Goal: Information Seeking & Learning: Learn about a topic

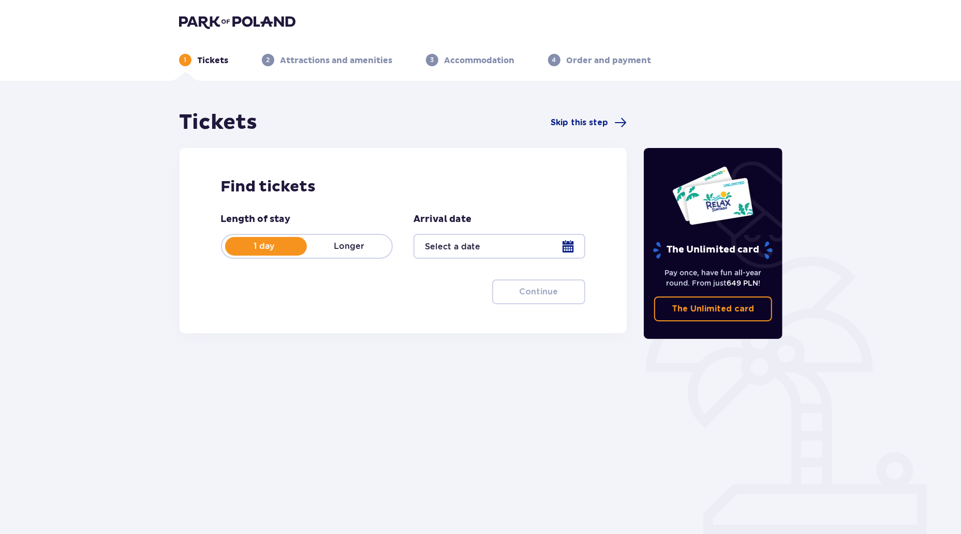
click at [378, 503] on div "Tickets Skip this step Find tickets Length of stay 1 day Longer Arrival date Co…" at bounding box center [480, 304] width 961 height 447
click at [731, 396] on div "The Unlimited card Pay once, have fun all-year round. From just 649 PLN ! The U…" at bounding box center [713, 288] width 155 height 356
click at [274, 24] on img at bounding box center [237, 21] width 116 height 14
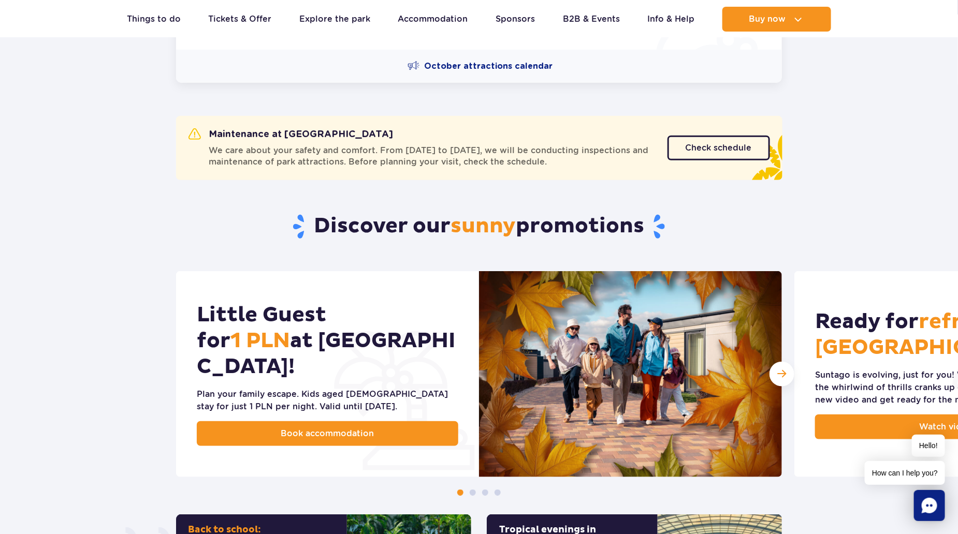
click at [289, 157] on span "We care about your safety and comfort. From October 6 to December 19, we will b…" at bounding box center [432, 156] width 446 height 23
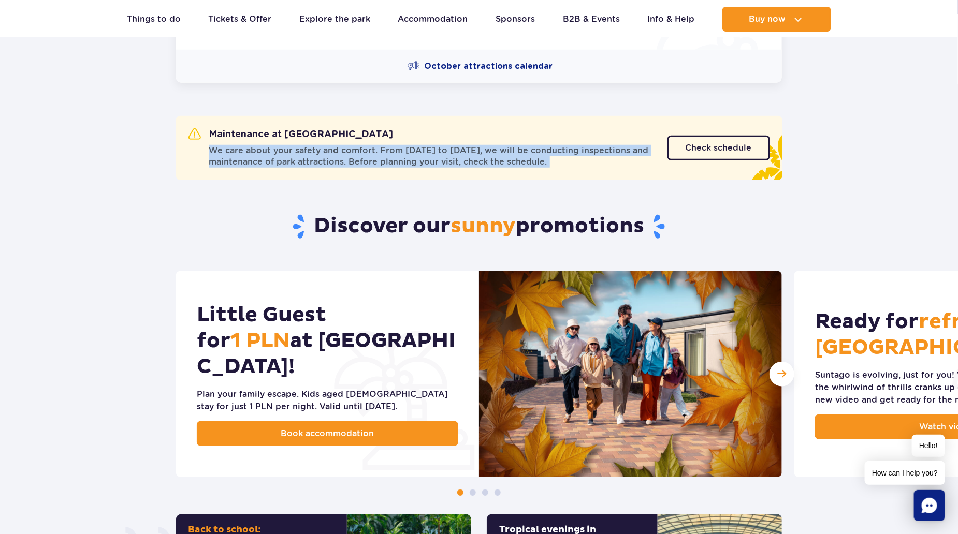
click at [289, 157] on span "We care about your safety and comfort. From October 6 to December 19, we will b…" at bounding box center [432, 156] width 446 height 23
click at [384, 117] on div "Maintenance at Suntago We care about your safety and comfort. From October 6 to…" at bounding box center [479, 148] width 606 height 64
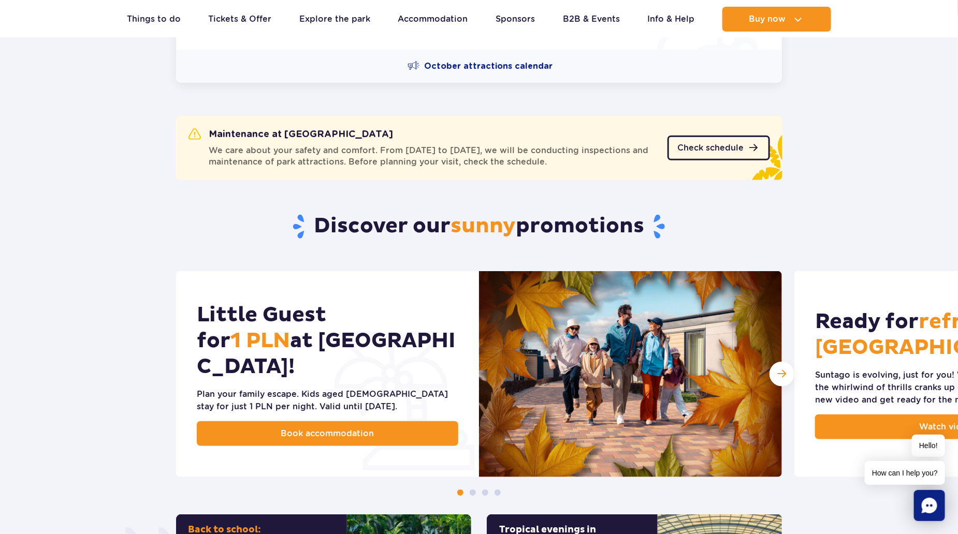
click at [703, 144] on span "Check schedule" at bounding box center [711, 148] width 66 height 8
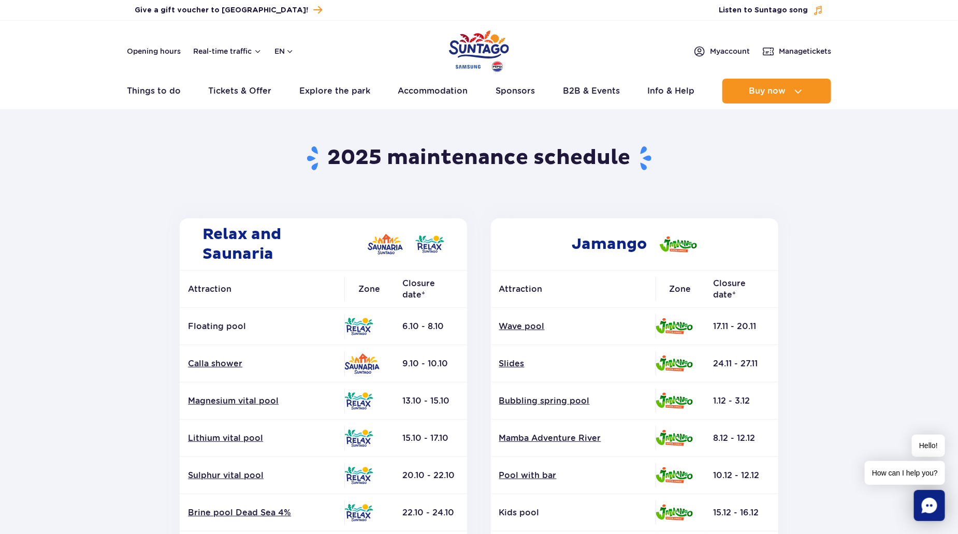
click at [392, 312] on td at bounding box center [369, 326] width 50 height 37
click at [427, 407] on td "13.10 - 15.10" at bounding box center [430, 401] width 73 height 37
click at [443, 364] on td "9.10 - 10.10" at bounding box center [430, 363] width 73 height 37
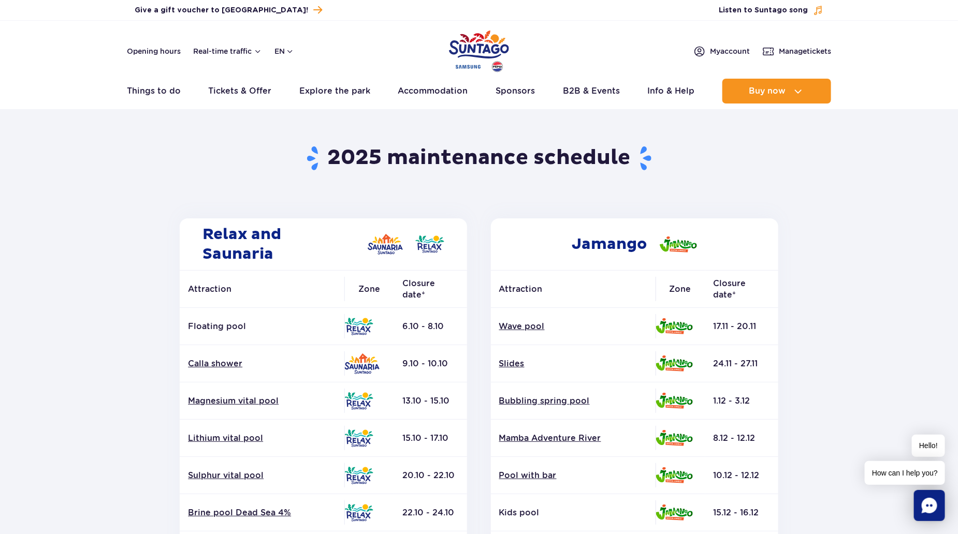
click at [443, 364] on td "9.10 - 10.10" at bounding box center [430, 363] width 73 height 37
click at [428, 393] on td "13.10 - 15.10" at bounding box center [430, 401] width 73 height 37
click at [423, 444] on td "15.10 - 17.10" at bounding box center [430, 438] width 73 height 37
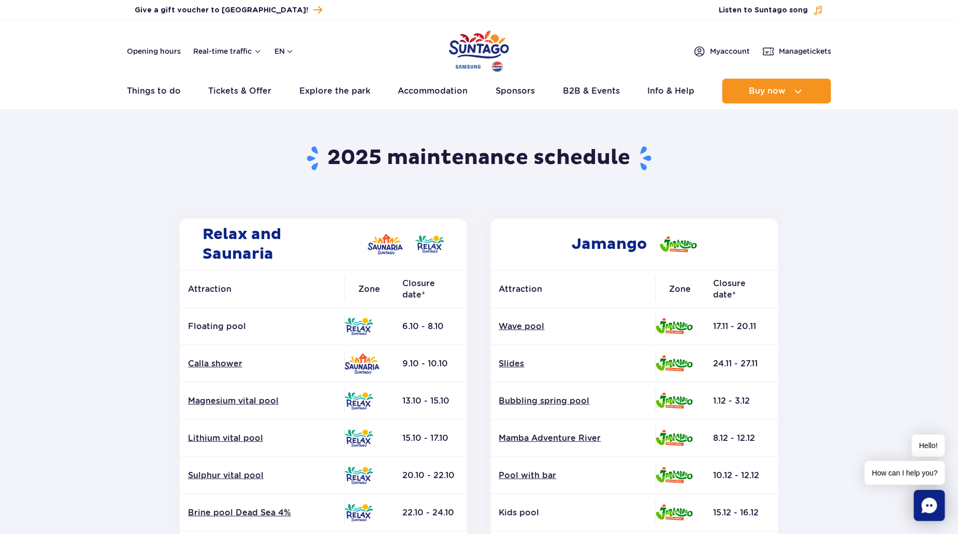
click at [423, 444] on td "15.10 - 17.10" at bounding box center [430, 438] width 73 height 37
click at [429, 462] on td "20.10 - 22.10" at bounding box center [430, 475] width 73 height 37
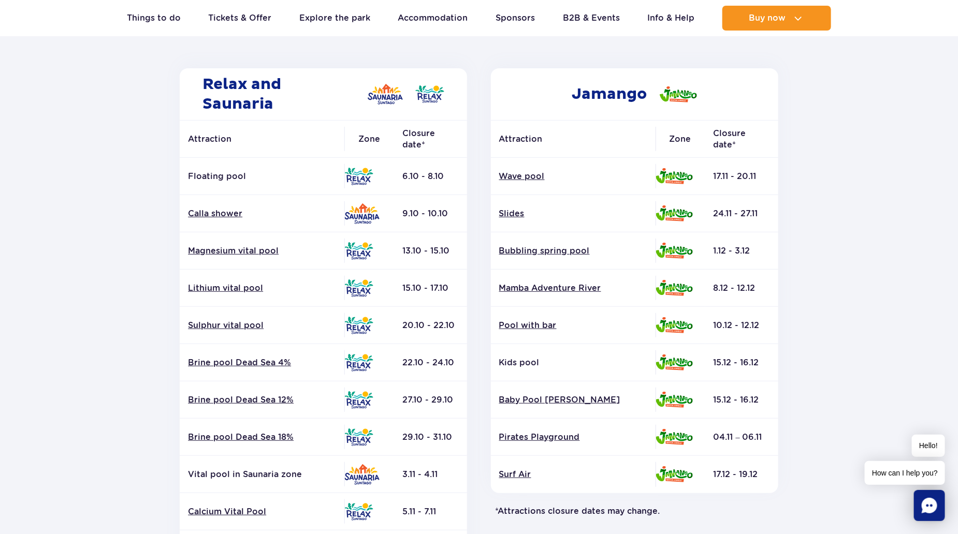
scroll to position [155, 0]
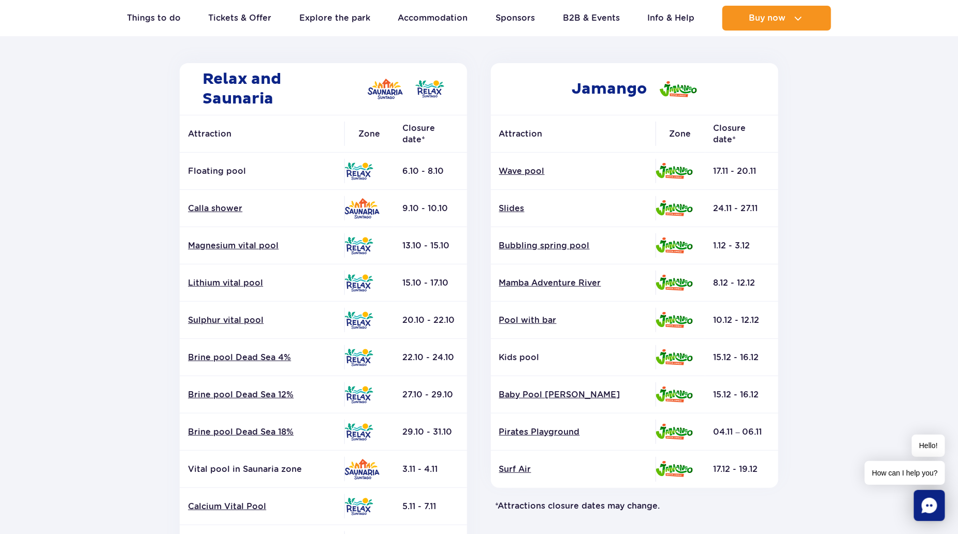
click at [434, 371] on td "22.10 - 24.10" at bounding box center [430, 357] width 73 height 37
click at [442, 414] on td "29.10 - 31.10" at bounding box center [430, 432] width 73 height 37
click at [438, 400] on td "27.10 - 29.10" at bounding box center [430, 394] width 73 height 37
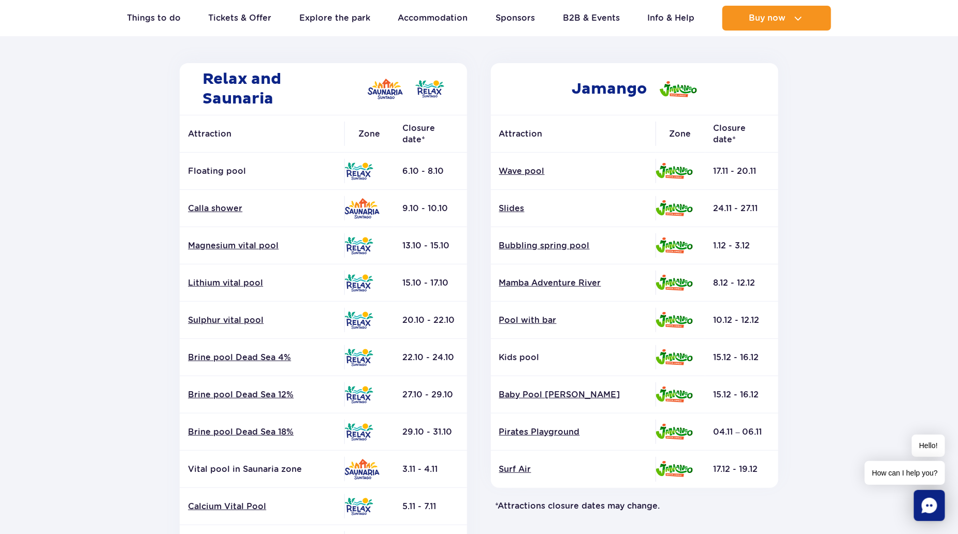
click at [438, 400] on td "27.10 - 29.10" at bounding box center [430, 394] width 73 height 37
click at [441, 375] on td "22.10 - 24.10" at bounding box center [430, 357] width 73 height 37
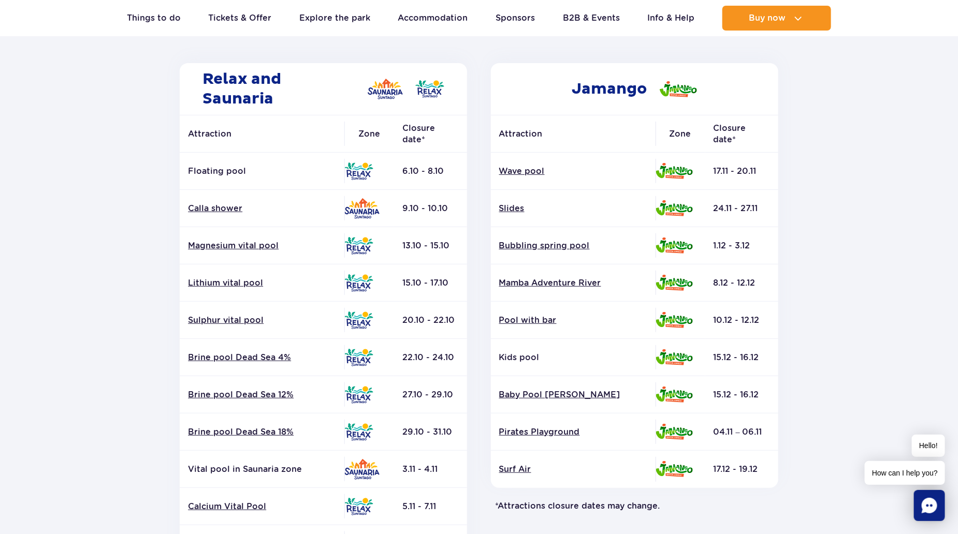
click at [435, 392] on td "27.10 - 29.10" at bounding box center [430, 394] width 73 height 37
click at [441, 372] on td "22.10 - 24.10" at bounding box center [430, 357] width 73 height 37
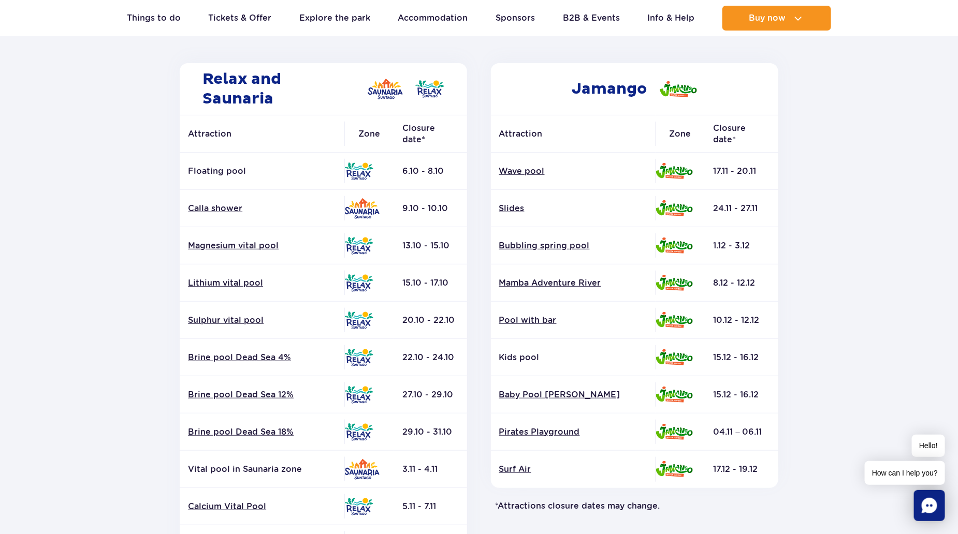
click at [441, 372] on td "22.10 - 24.10" at bounding box center [430, 357] width 73 height 37
click at [422, 384] on td "27.10 - 29.10" at bounding box center [430, 394] width 73 height 37
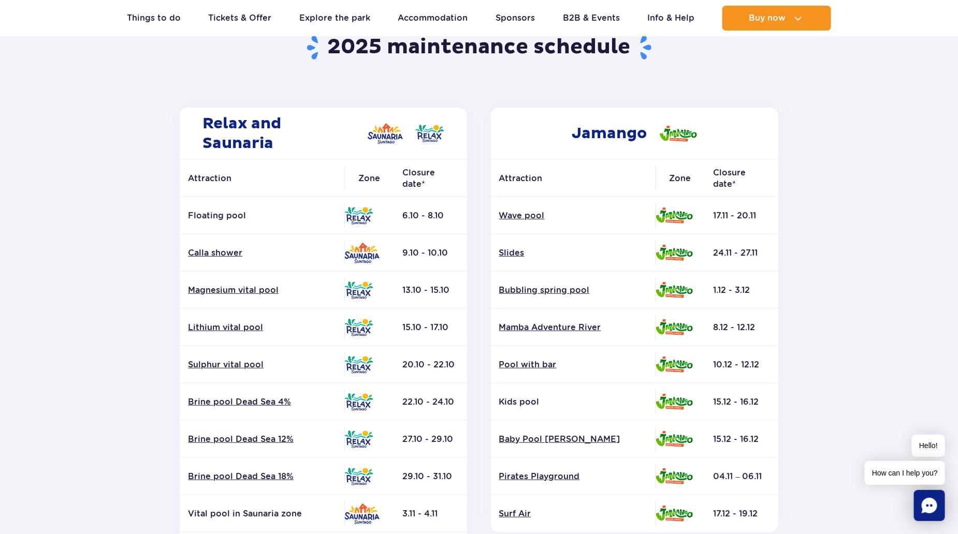
scroll to position [0, 0]
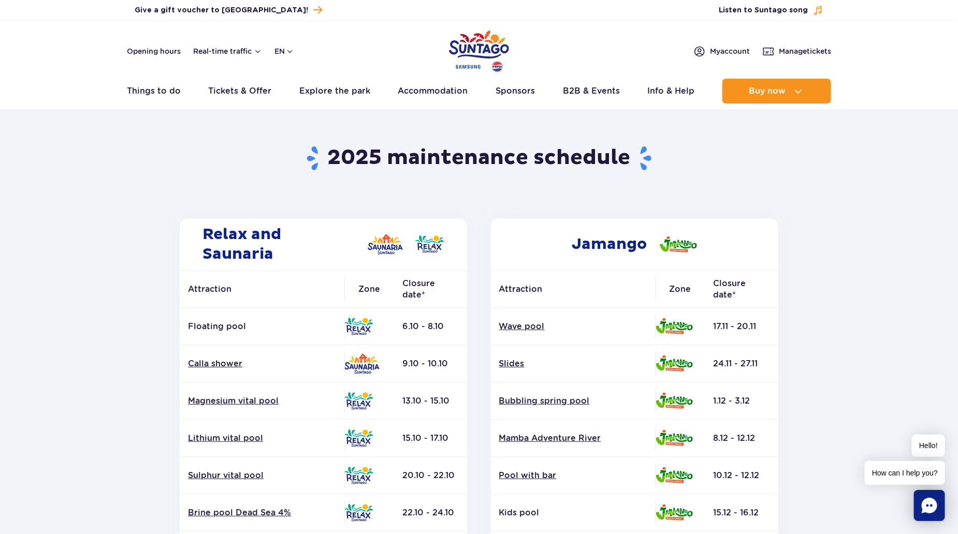
click at [489, 54] on img "Park of Poland" at bounding box center [479, 51] width 60 height 48
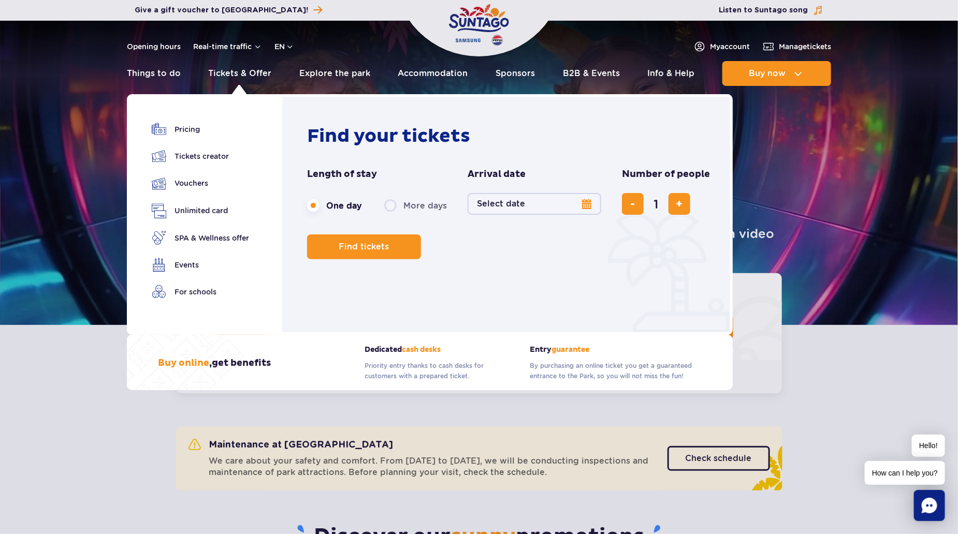
click at [407, 372] on p "Priority entry thanks to cash desks for customers with a prepared ticket." at bounding box center [439, 371] width 150 height 21
click at [416, 364] on p "Priority entry thanks to cash desks for customers with a prepared ticket." at bounding box center [439, 371] width 150 height 21
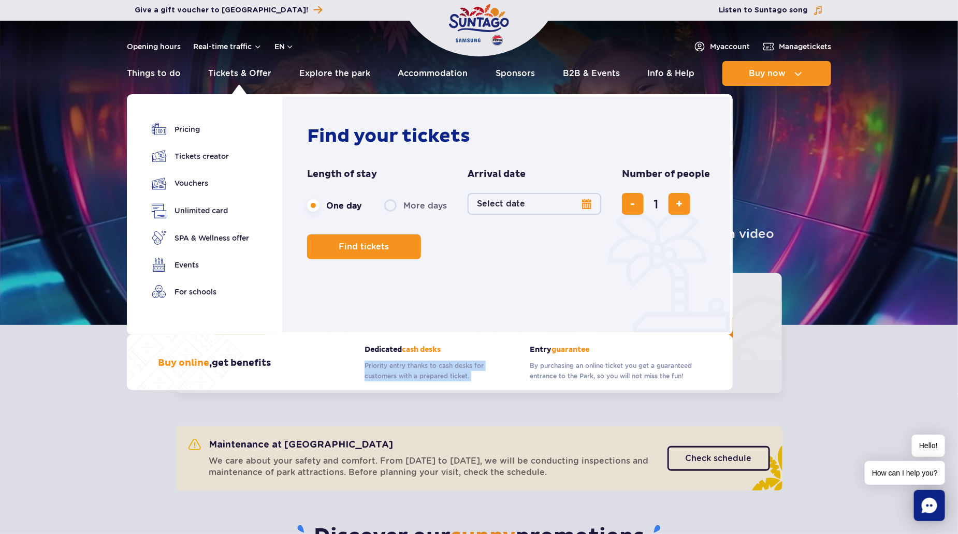
click at [416, 364] on p "Priority entry thanks to cash desks for customers with a prepared ticket." at bounding box center [439, 371] width 150 height 21
click at [384, 369] on p "Priority entry thanks to cash desks for customers with a prepared ticket." at bounding box center [439, 371] width 150 height 21
click at [348, 371] on div "Buy online , get benefits" at bounding box center [261, 363] width 207 height 36
click at [357, 362] on div "Buy online , get benefits" at bounding box center [261, 363] width 207 height 36
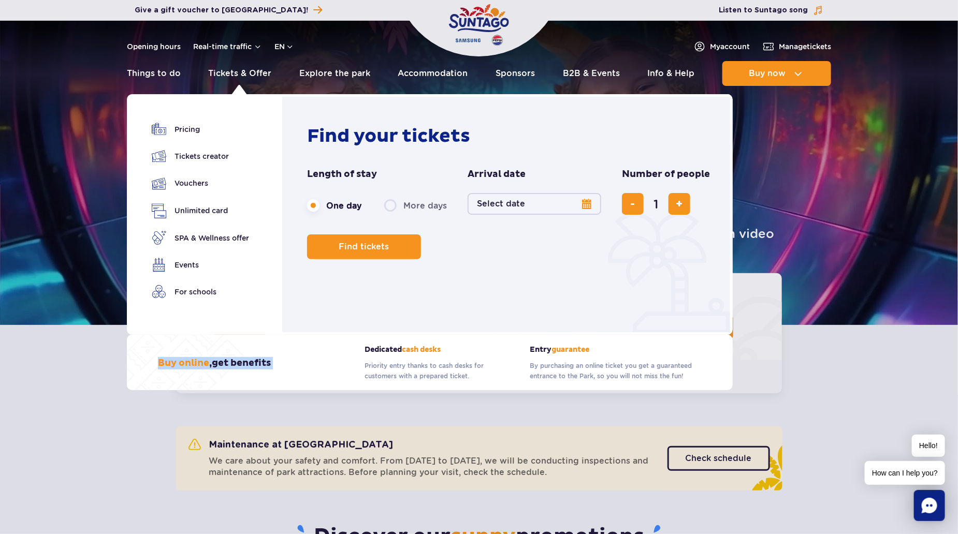
click at [357, 362] on div "Buy online , get benefits" at bounding box center [261, 363] width 207 height 36
click at [376, 365] on p "Priority entry thanks to cash desks for customers with a prepared ticket." at bounding box center [439, 371] width 150 height 21
click at [380, 363] on p "Priority entry thanks to cash desks for customers with a prepared ticket." at bounding box center [439, 371] width 150 height 21
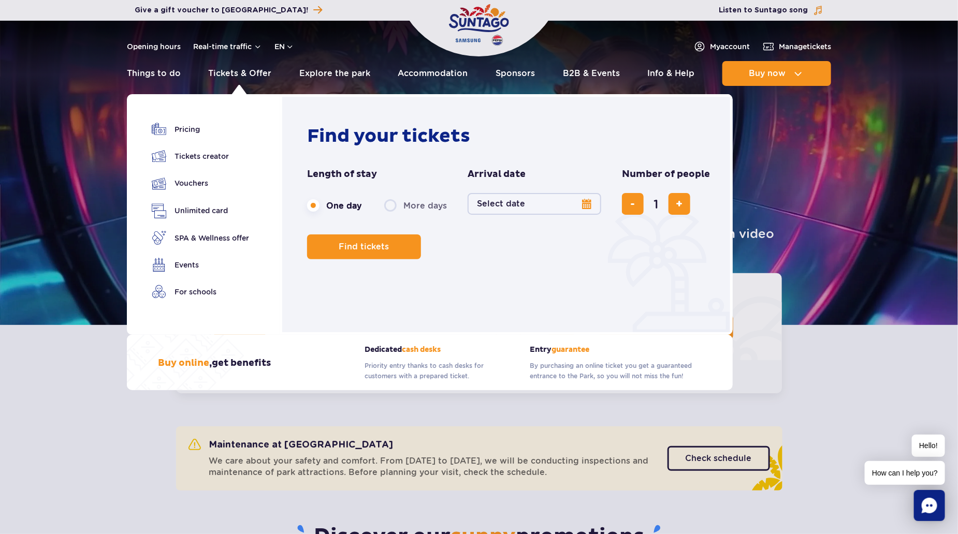
click at [602, 363] on p "By purchasing an online ticket you get a guaranteed entrance to the Park, so yo…" at bounding box center [616, 371] width 172 height 21
click at [601, 363] on p "By purchasing an online ticket you get a guaranteed entrance to the Park, so yo…" at bounding box center [616, 371] width 172 height 21
click at [580, 368] on p "By purchasing an online ticket you get a guaranteed entrance to the Park, so yo…" at bounding box center [616, 371] width 172 height 21
click at [580, 369] on p "By purchasing an online ticket you get a guaranteed entrance to the Park, so yo…" at bounding box center [616, 371] width 172 height 21
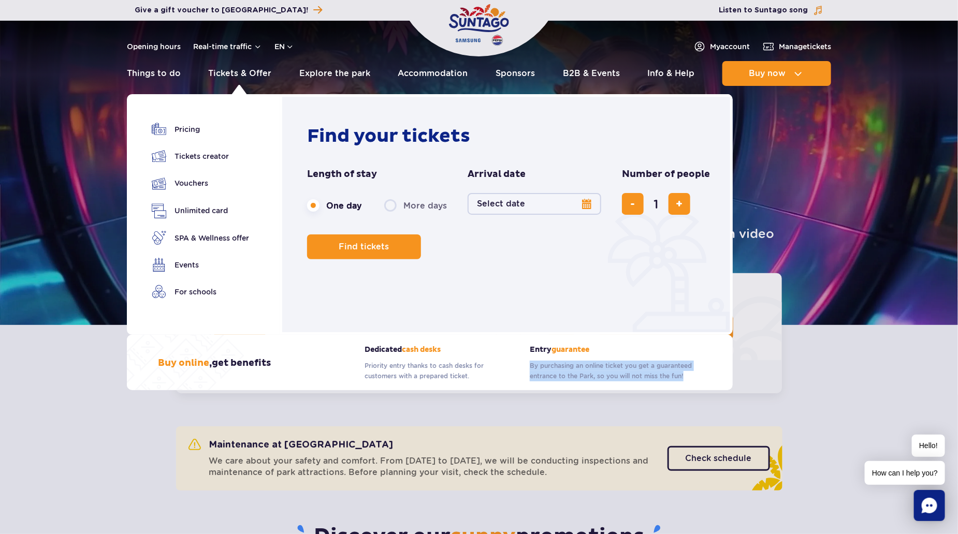
click at [551, 369] on p "By purchasing an online ticket you get a guaranteed entrance to the Park, so yo…" at bounding box center [616, 371] width 172 height 21
click at [552, 379] on p "By purchasing an online ticket you get a guaranteed entrance to the Park, so yo…" at bounding box center [616, 371] width 172 height 21
click at [218, 135] on link "Pricing" at bounding box center [200, 129] width 97 height 14
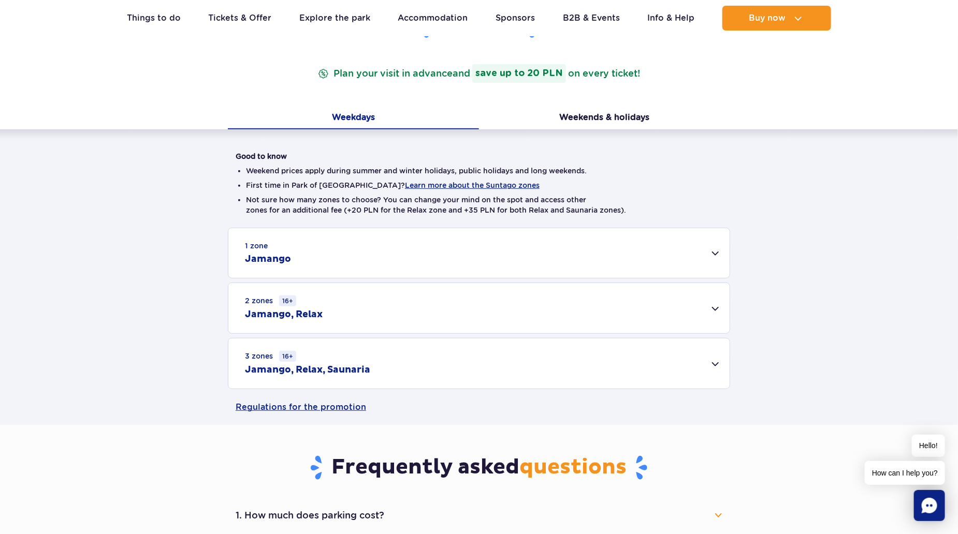
click at [392, 352] on div "3 zones 16+ Jamango, Relax, Saunaria" at bounding box center [478, 364] width 501 height 50
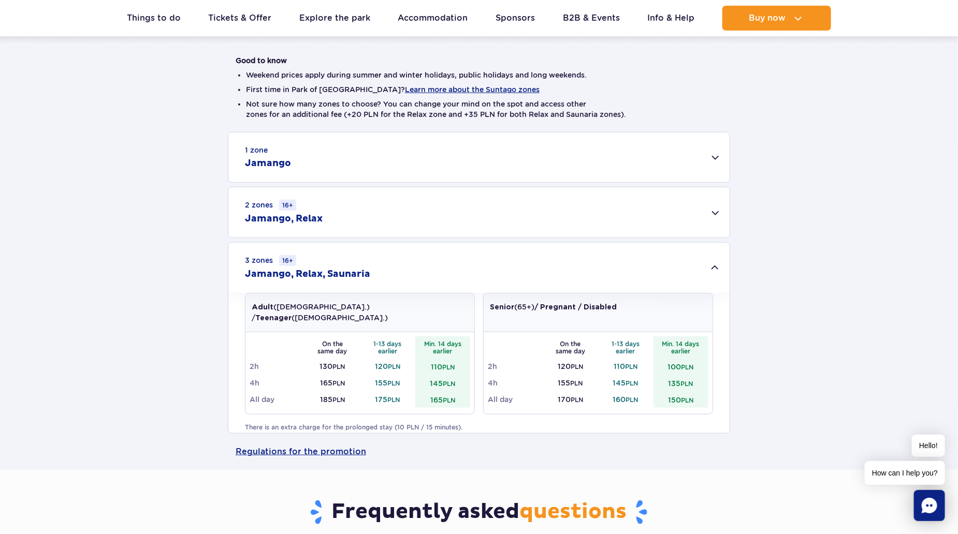
scroll to position [259, 0]
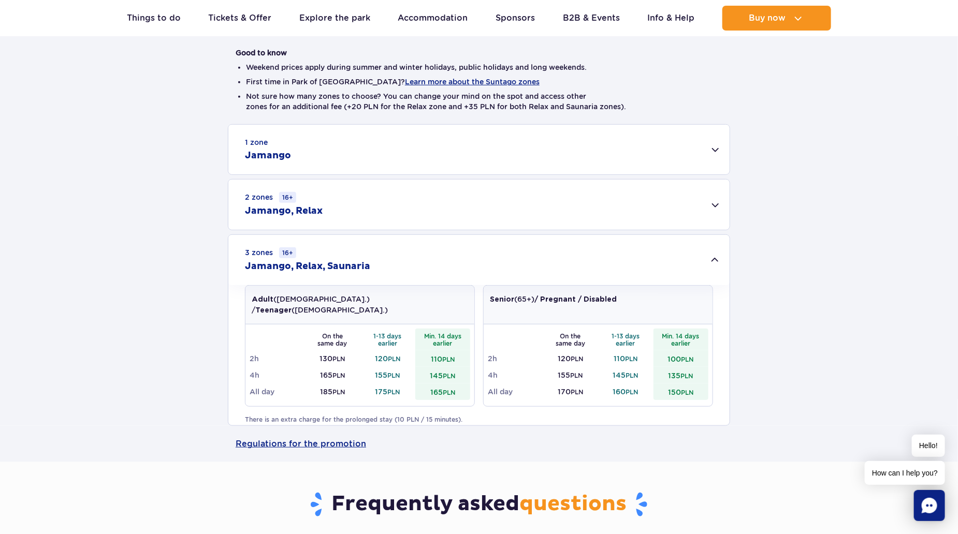
click at [372, 269] on div "3 zones 16+ Jamango, Relax, Saunaria" at bounding box center [478, 260] width 501 height 50
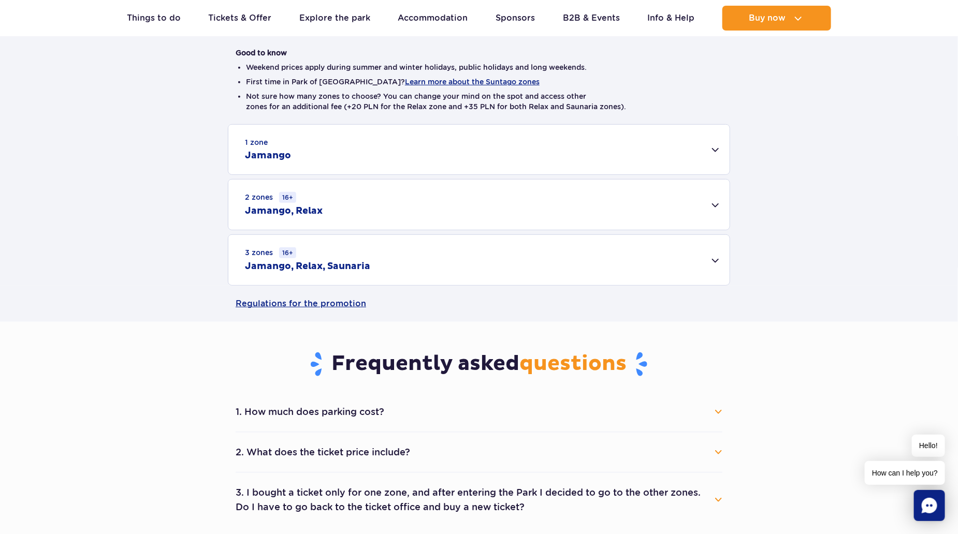
click at [362, 217] on div "2 zones 16+ Jamango, Relax" at bounding box center [478, 205] width 501 height 50
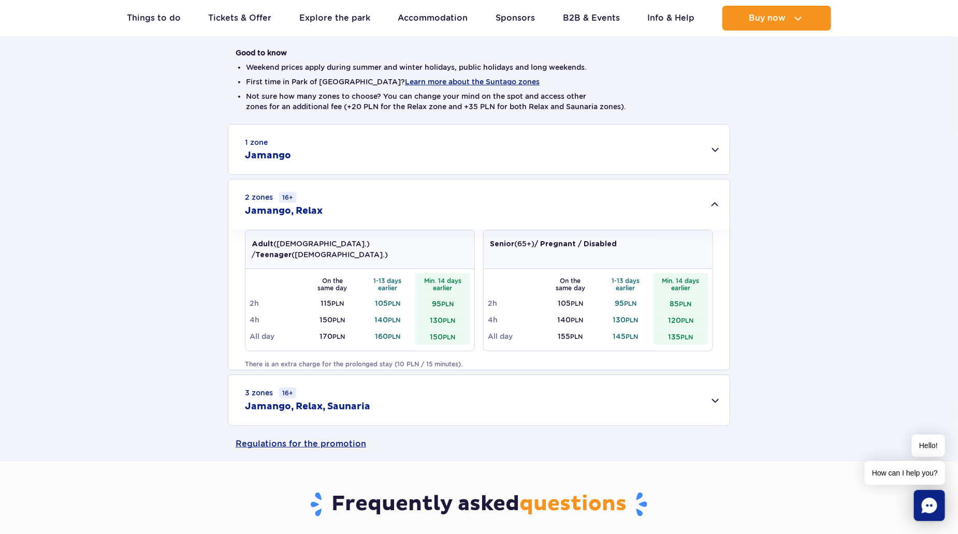
click at [362, 217] on div "2 zones 16+ Jamango, Relax" at bounding box center [478, 205] width 501 height 50
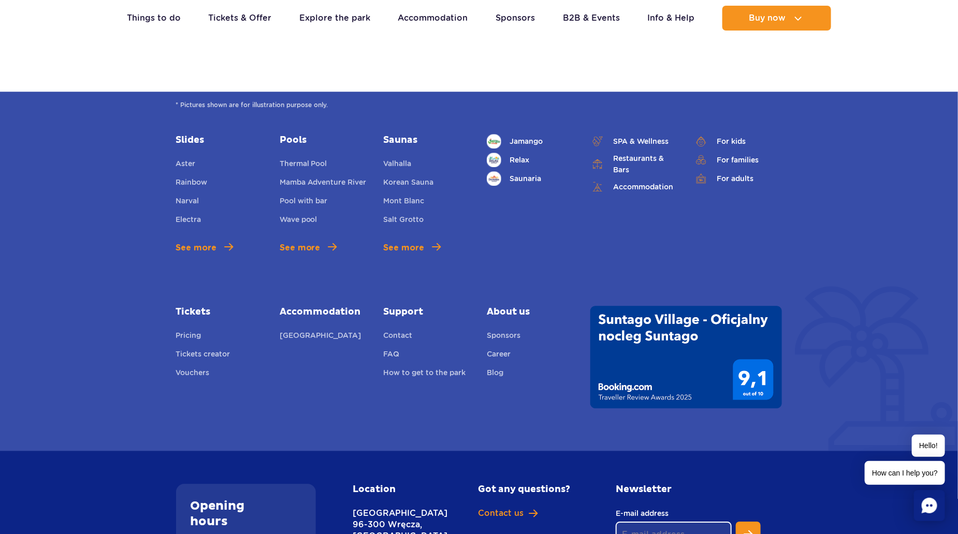
scroll to position [1346, 0]
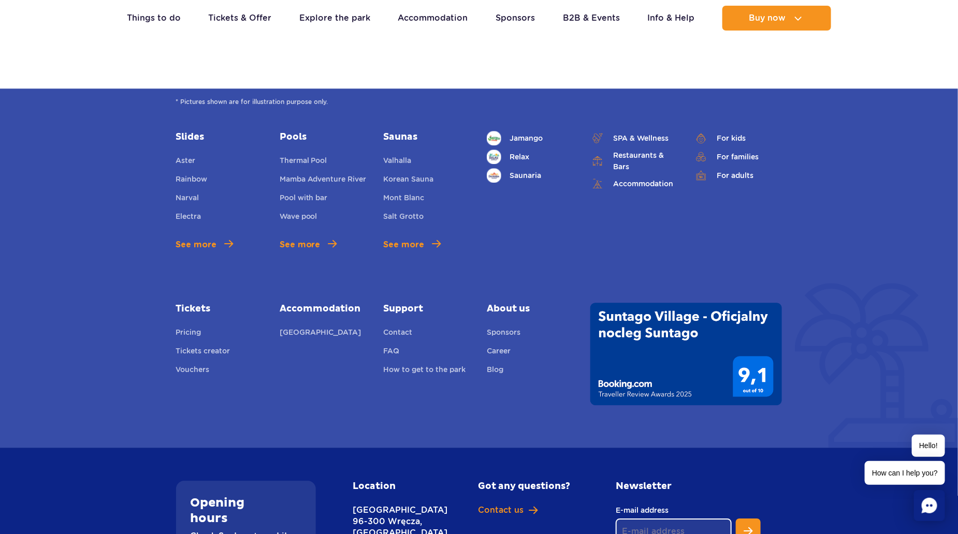
click at [709, 343] on img at bounding box center [686, 354] width 192 height 102
click at [735, 373] on img at bounding box center [686, 354] width 192 height 102
click at [695, 294] on div "Slides Aster Rainbow Narval Electra See more Pools Thermal Pool Mamba Adventure…" at bounding box center [479, 268] width 622 height 274
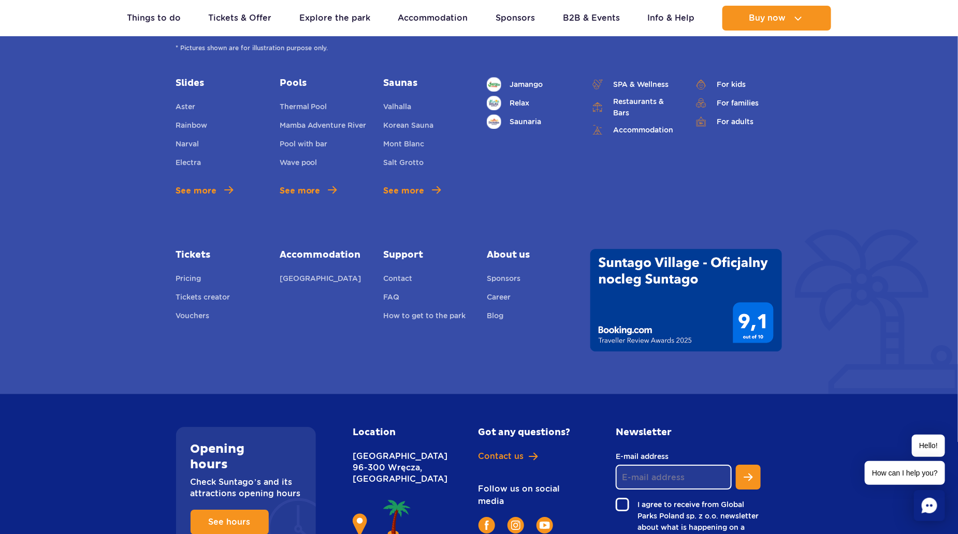
scroll to position [1500, 0]
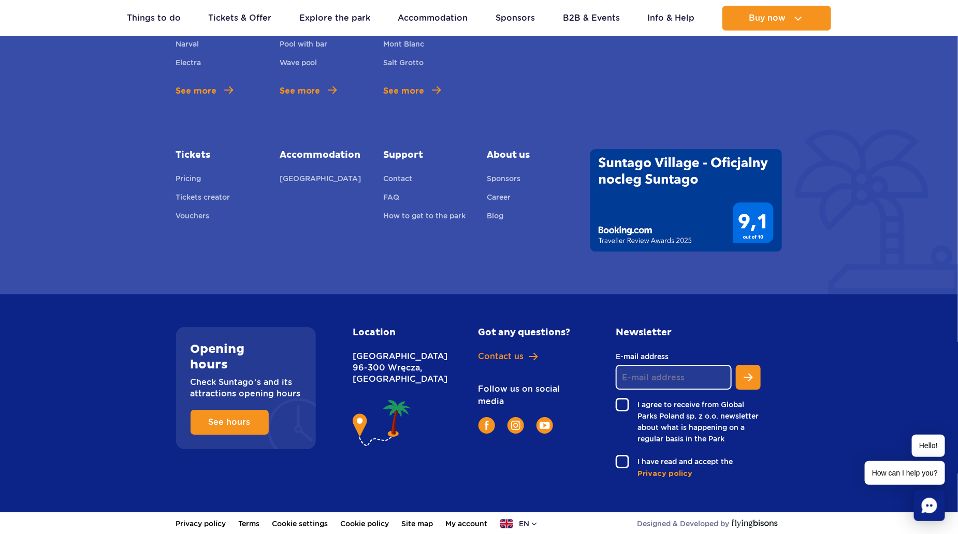
click at [386, 441] on img at bounding box center [382, 424] width 59 height 53
drag, startPoint x: 386, startPoint y: 441, endPoint x: 393, endPoint y: 455, distance: 16.0
click at [393, 450] on img at bounding box center [382, 424] width 59 height 53
click at [537, 522] on button "en" at bounding box center [519, 524] width 38 height 10
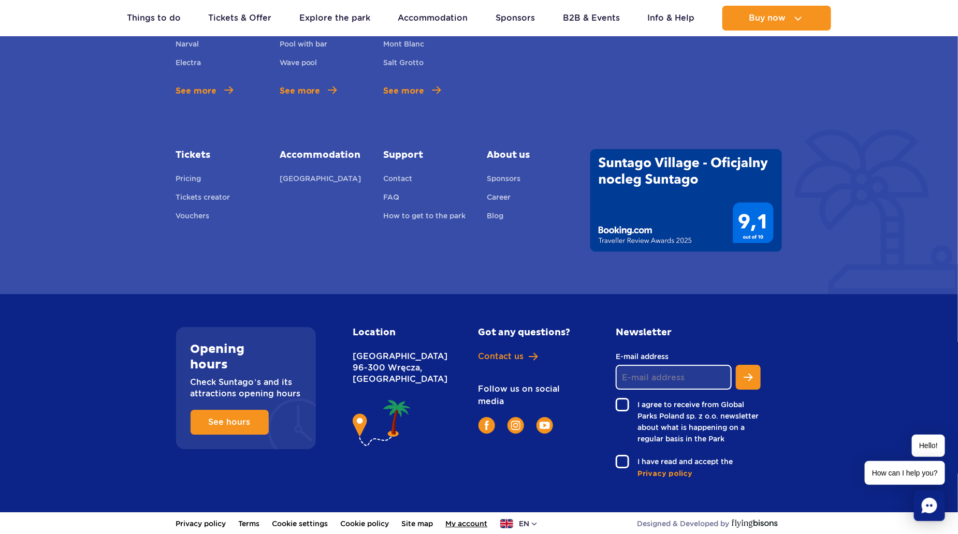
click at [483, 520] on link "My account" at bounding box center [467, 523] width 42 height 23
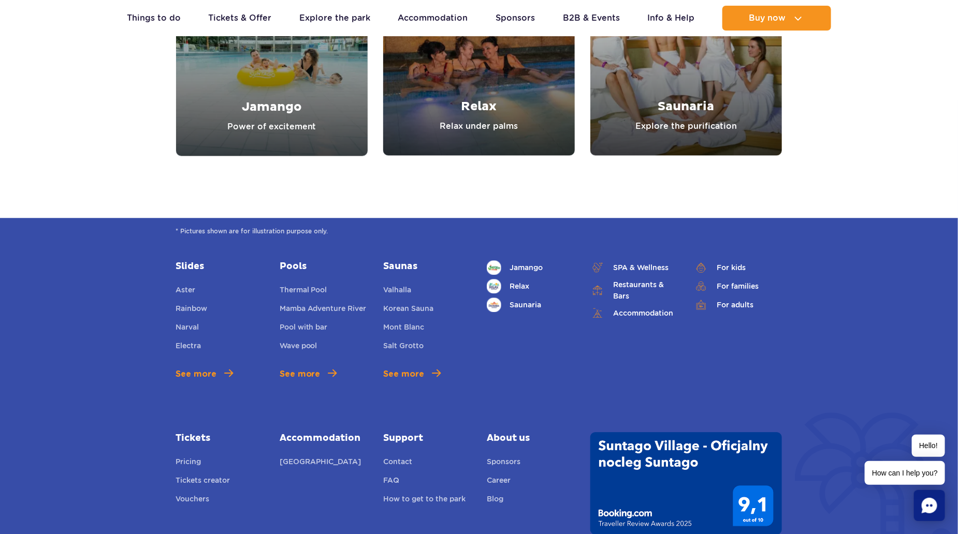
scroll to position [1241, 0]
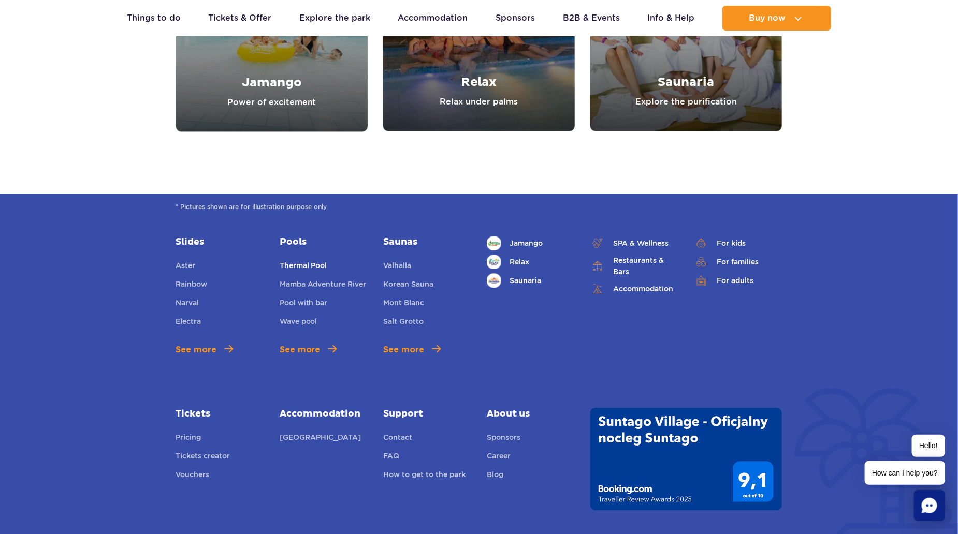
click at [298, 265] on link "Thermal Pool" at bounding box center [304, 267] width 48 height 14
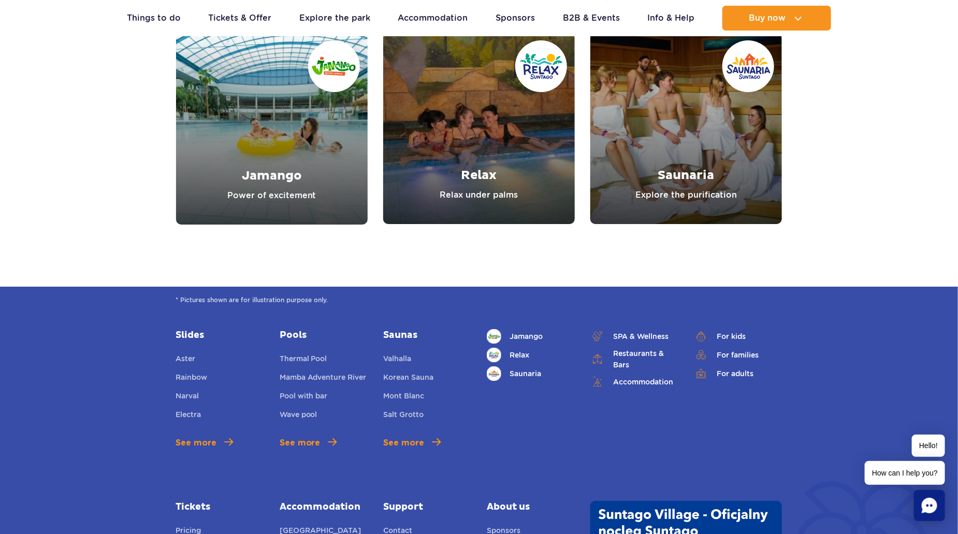
scroll to position [3675, 0]
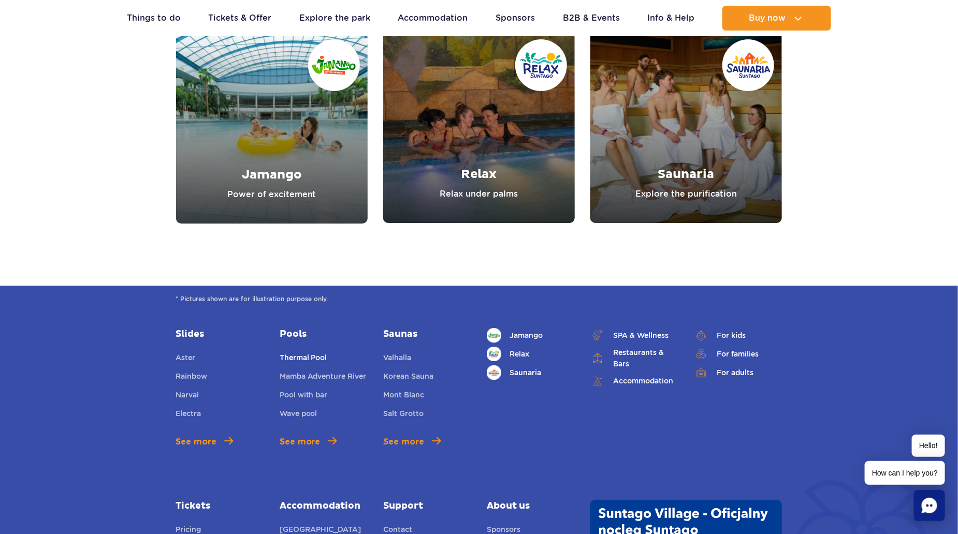
click at [293, 357] on link "Thermal Pool" at bounding box center [304, 359] width 48 height 14
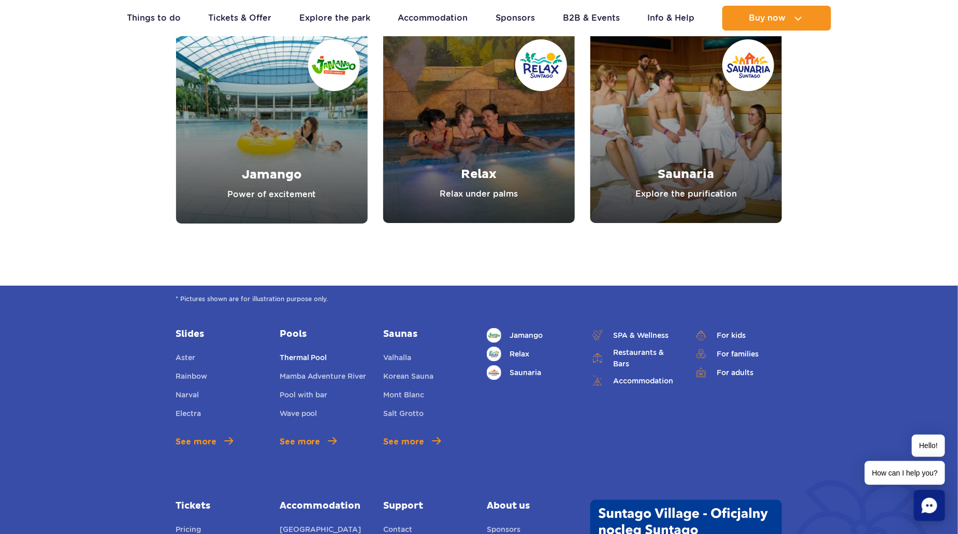
click at [293, 357] on link "Thermal Pool" at bounding box center [304, 359] width 48 height 14
click at [294, 357] on link "Thermal Pool" at bounding box center [304, 359] width 48 height 14
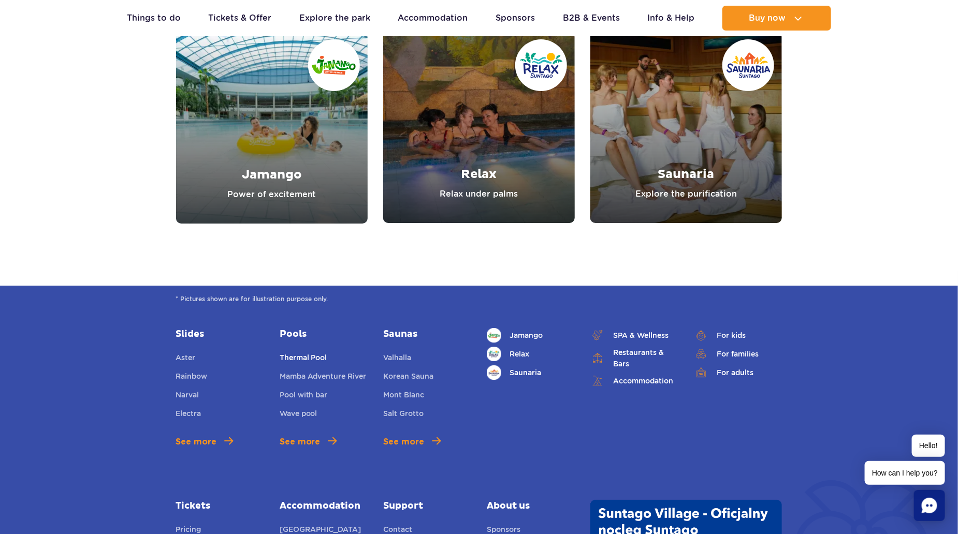
click at [294, 357] on link "Thermal Pool" at bounding box center [304, 359] width 48 height 14
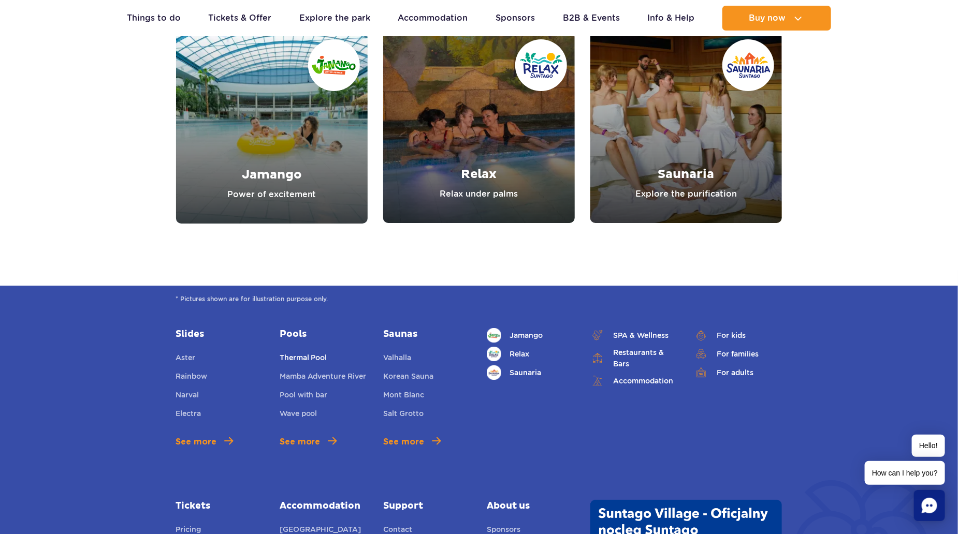
click at [294, 357] on link "Thermal Pool" at bounding box center [304, 359] width 48 height 14
click at [299, 369] on ul "Thermal Pool Mamba Adventure River Pool with bar Wave pool" at bounding box center [324, 387] width 88 height 70
click at [319, 446] on link "See more" at bounding box center [308, 442] width 57 height 12
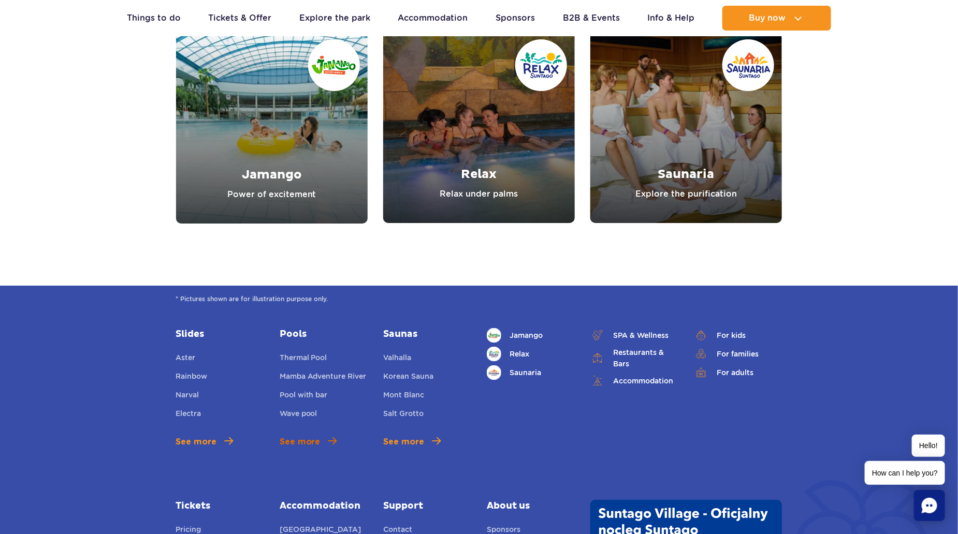
click at [319, 446] on link "See more" at bounding box center [308, 442] width 57 height 12
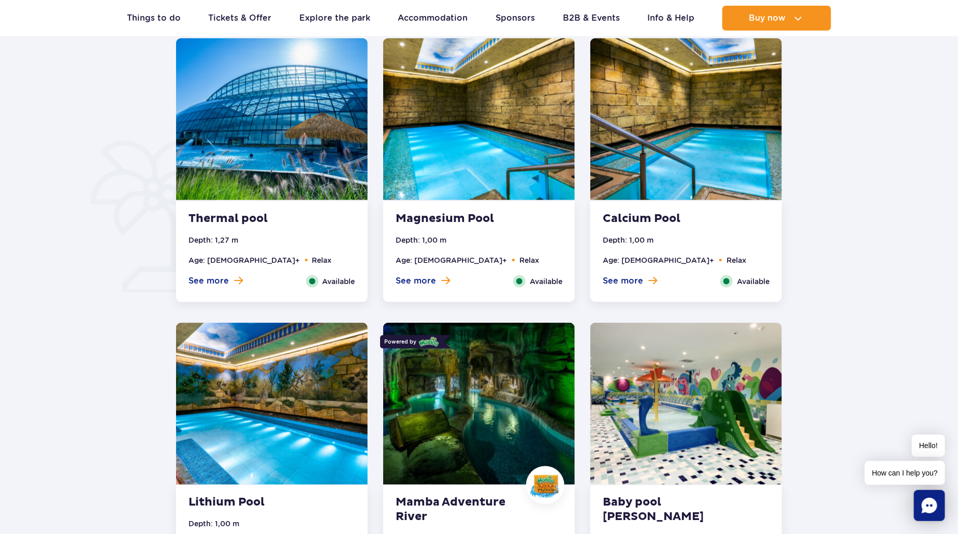
scroll to position [828, 0]
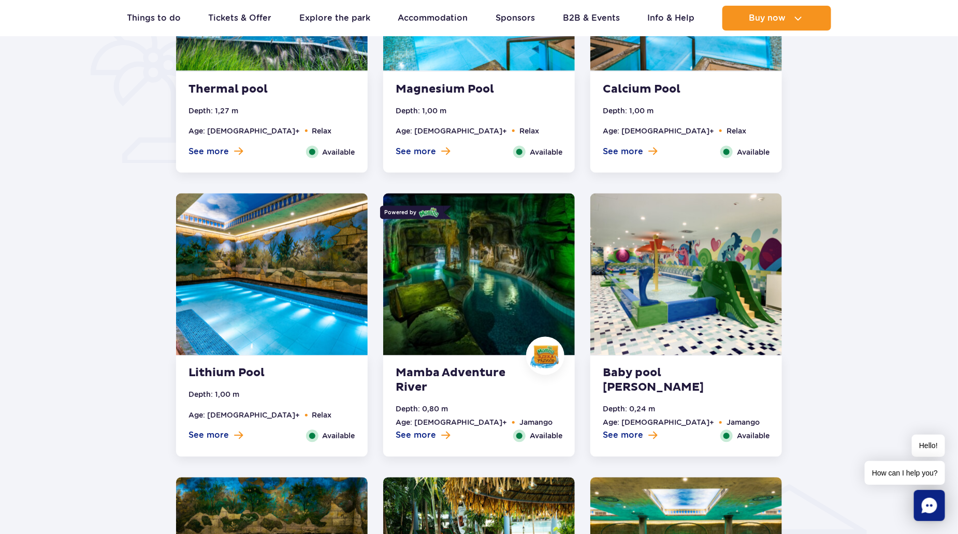
click at [240, 304] on img at bounding box center [272, 275] width 192 height 162
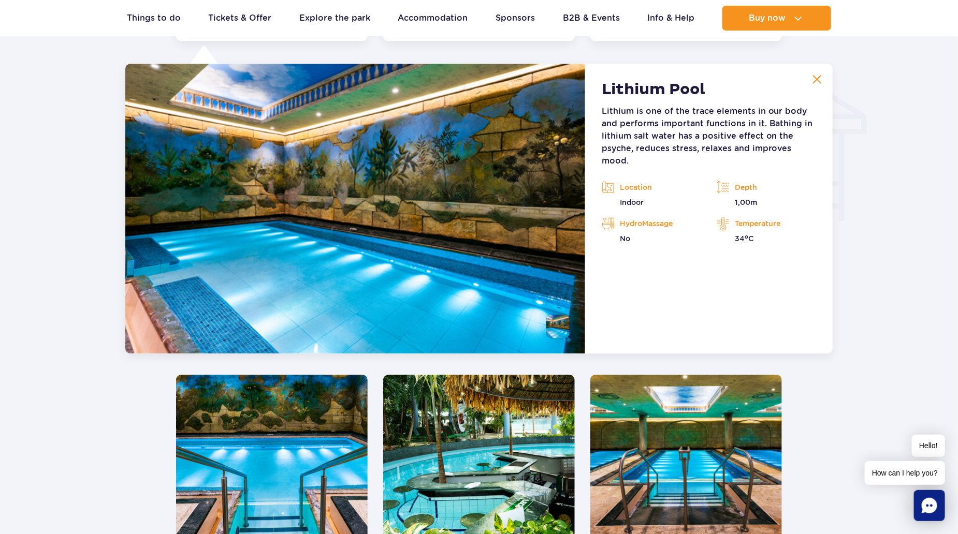
scroll to position [1246, 0]
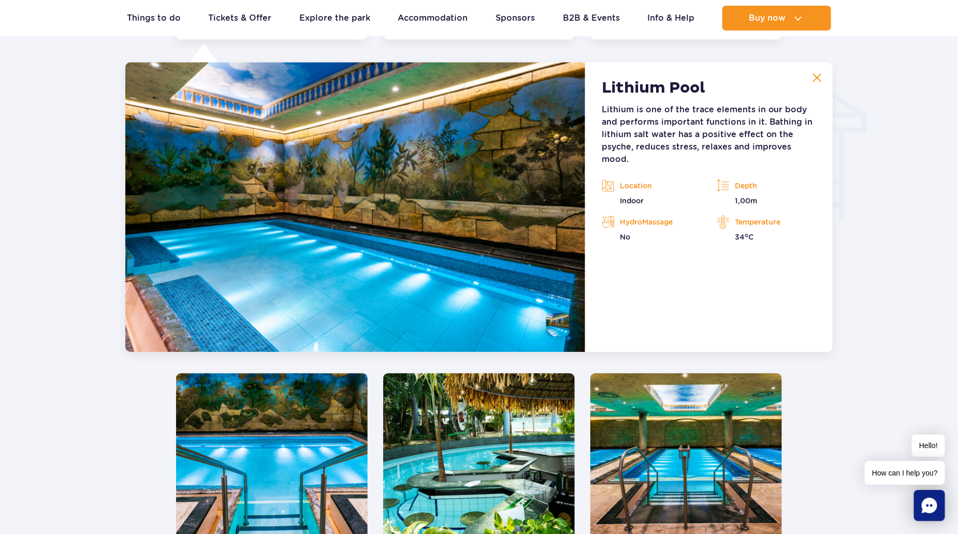
click at [814, 76] on img at bounding box center [816, 77] width 9 height 9
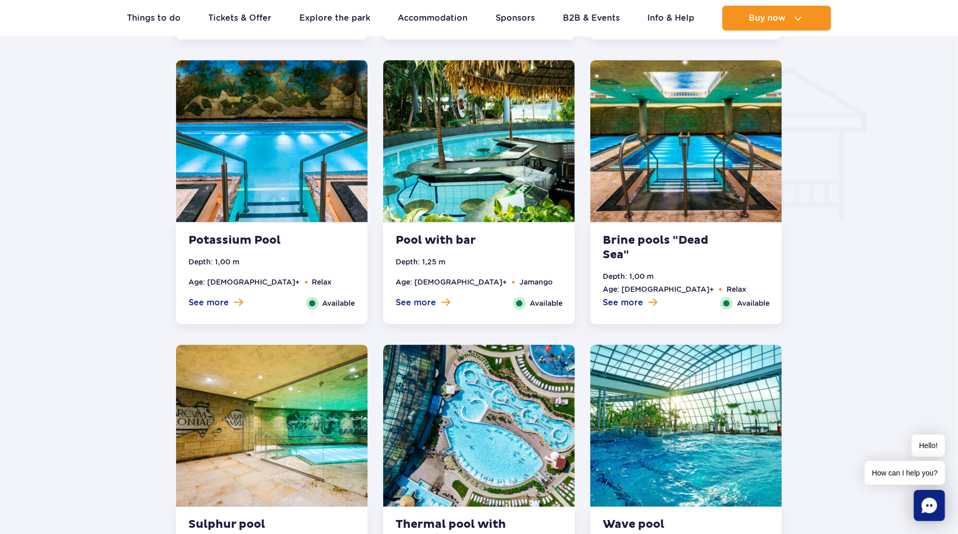
click at [725, 181] on img at bounding box center [686, 141] width 192 height 162
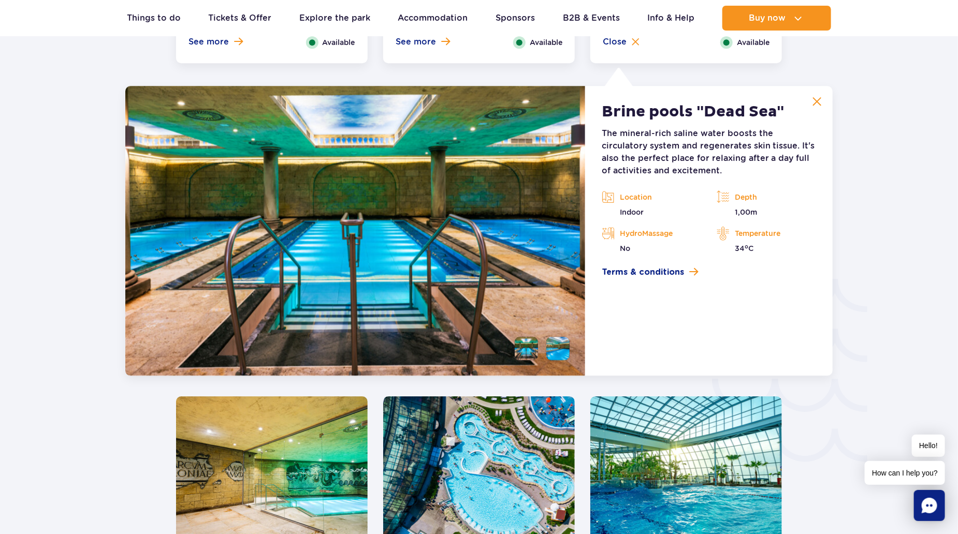
scroll to position [1530, 0]
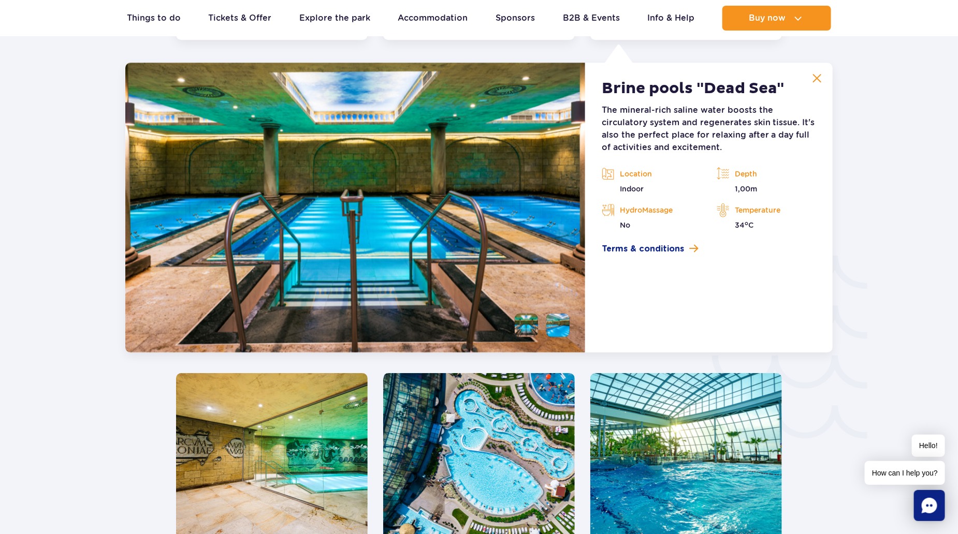
click at [811, 70] on button at bounding box center [817, 78] width 21 height 21
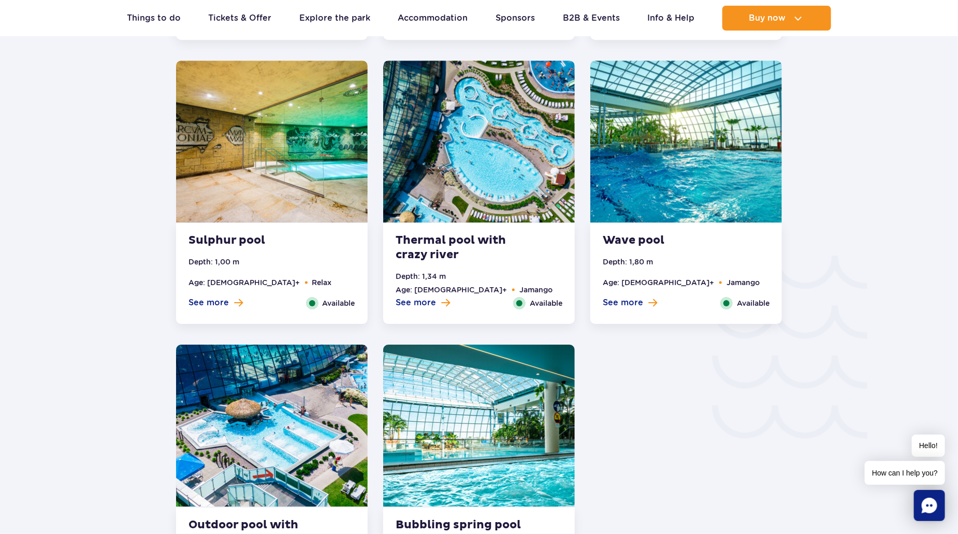
click at [464, 191] on img at bounding box center [479, 142] width 192 height 162
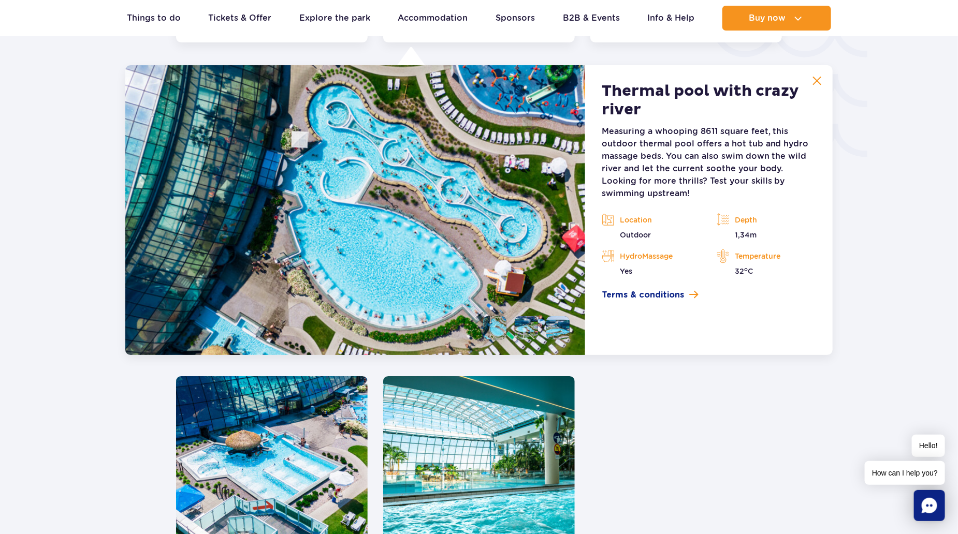
scroll to position [1814, 0]
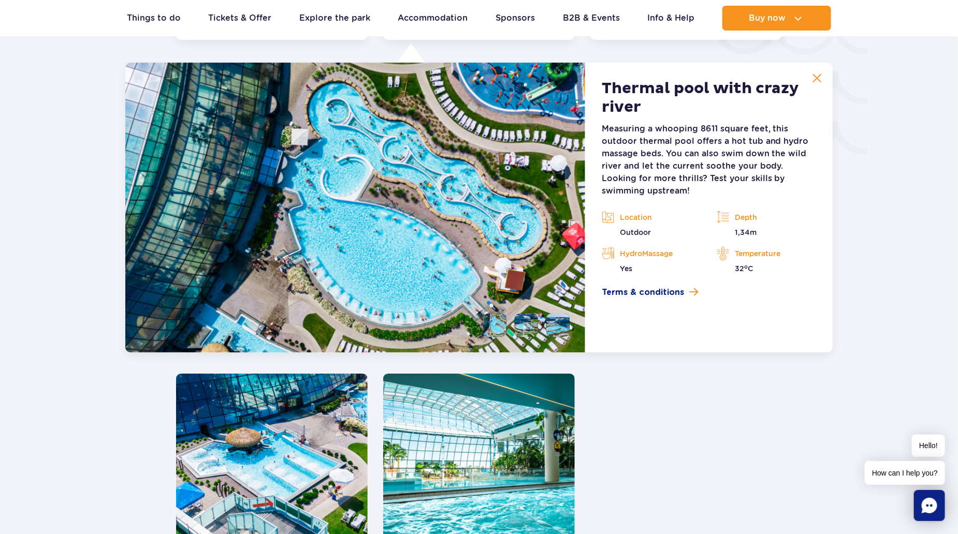
click at [730, 142] on p "Measuring a whooping 8611 square feet, this outdoor thermal pool offers a hot t…" at bounding box center [709, 160] width 214 height 75
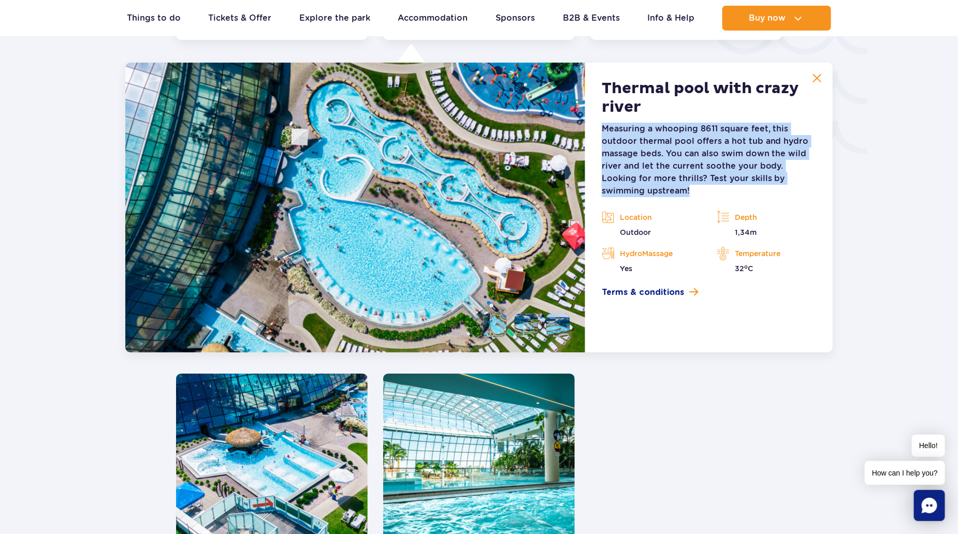
click at [730, 142] on p "Measuring a whooping 8611 square feet, this outdoor thermal pool offers a hot t…" at bounding box center [709, 160] width 214 height 75
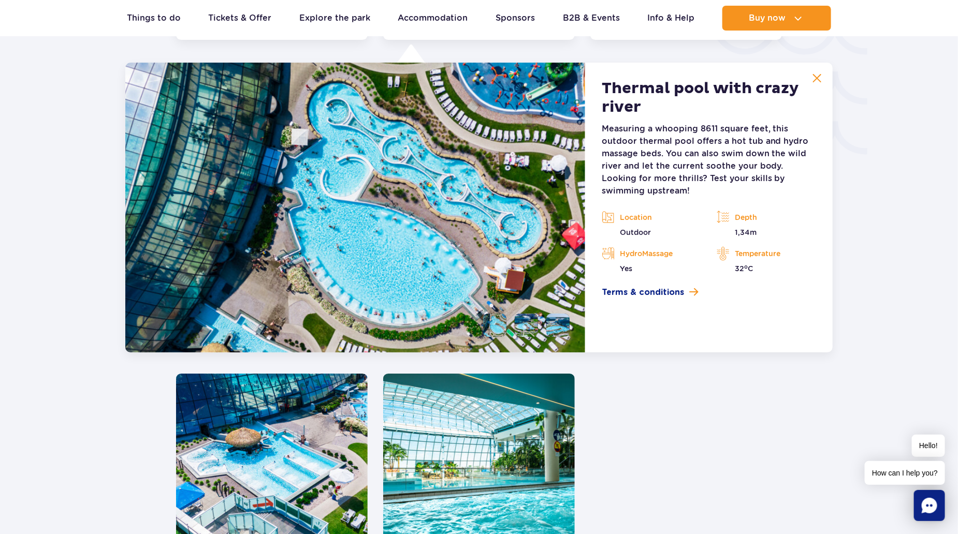
click at [719, 107] on h2 "Thermal pool with crazy river" at bounding box center [709, 97] width 214 height 37
click at [822, 86] on button at bounding box center [817, 78] width 21 height 21
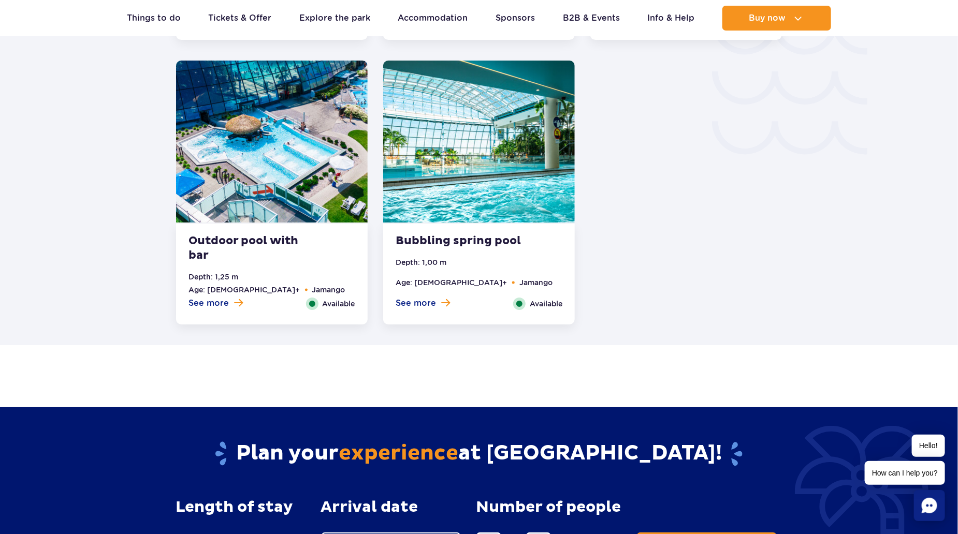
click at [290, 198] on img at bounding box center [272, 142] width 192 height 162
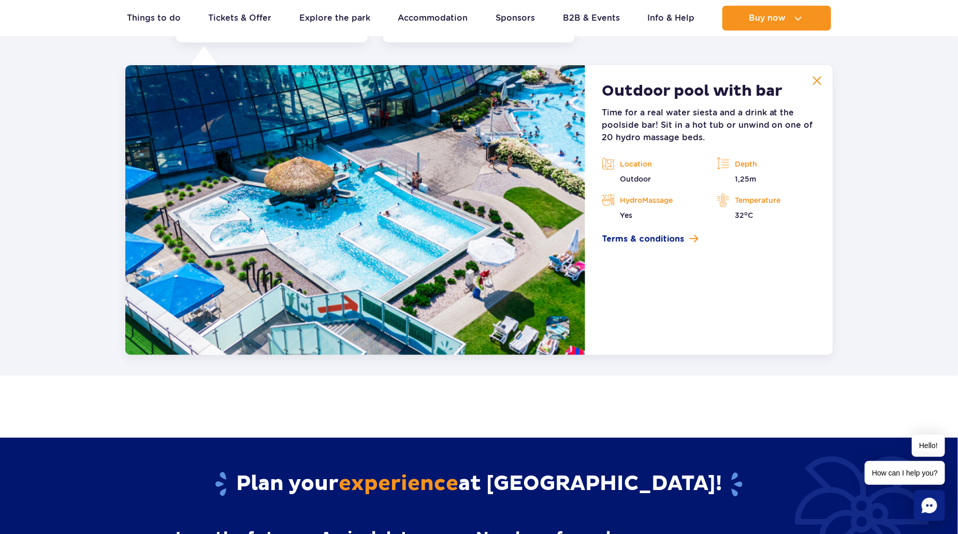
scroll to position [2099, 0]
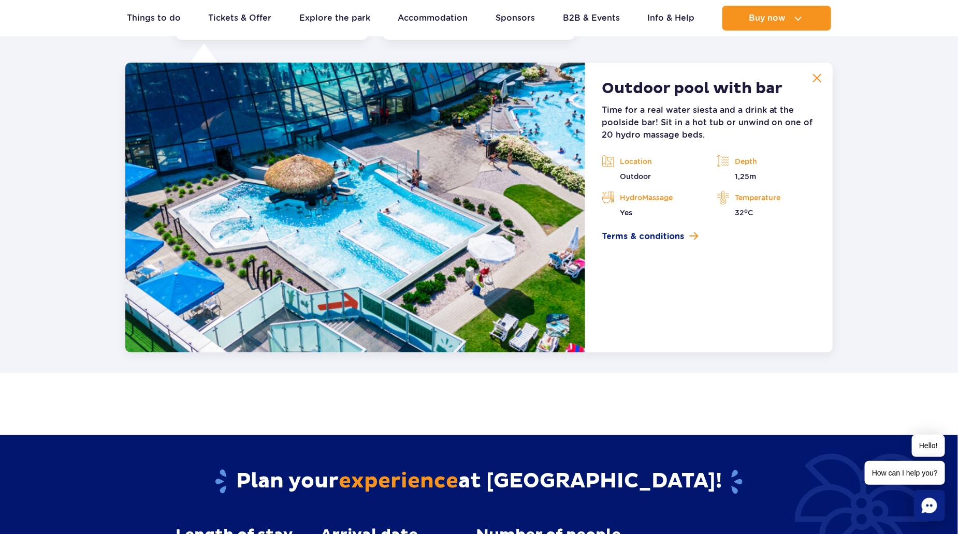
click at [811, 77] on button at bounding box center [817, 78] width 21 height 21
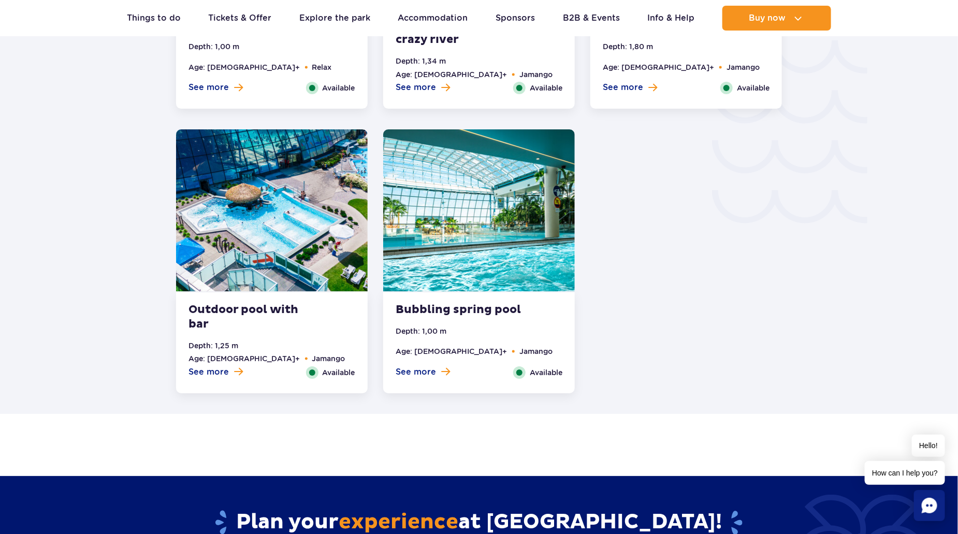
scroll to position [1737, 0]
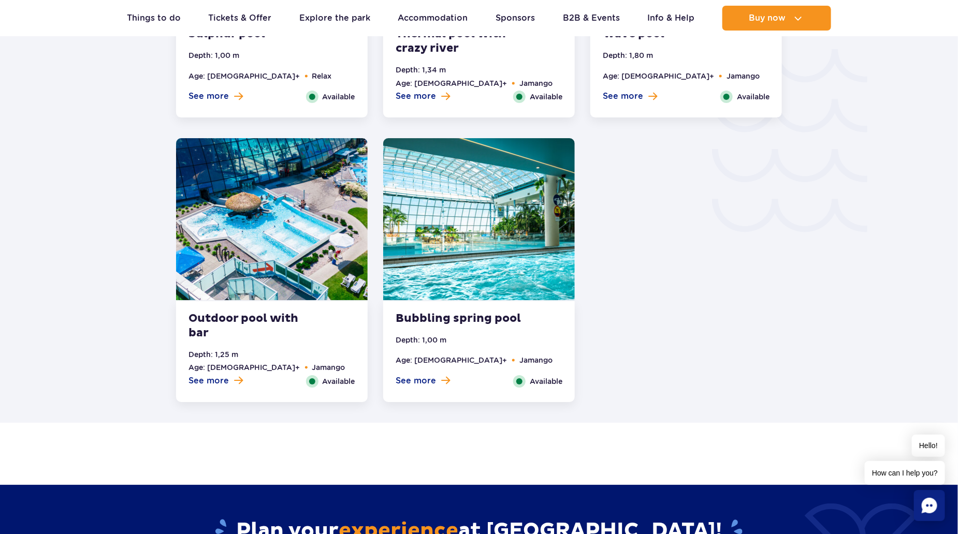
click at [474, 210] on img at bounding box center [479, 219] width 192 height 162
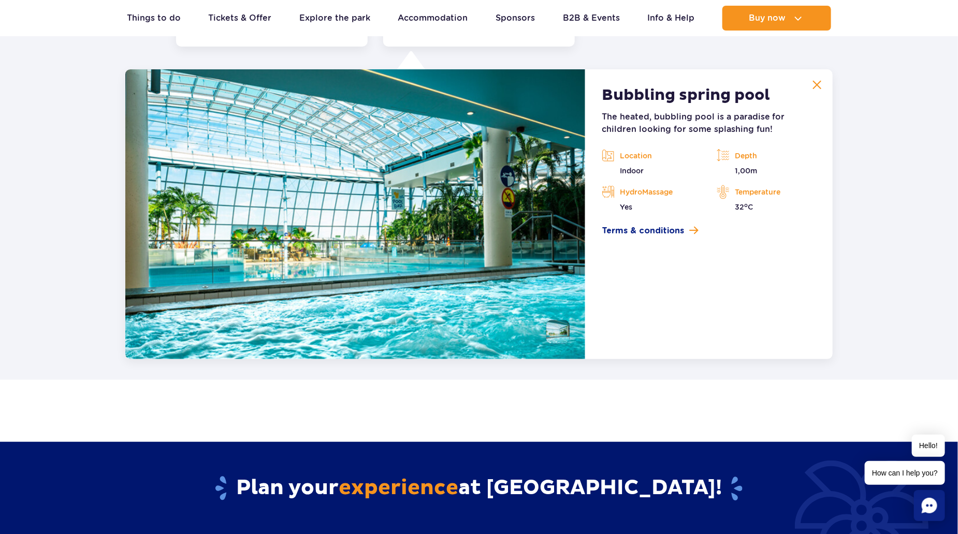
scroll to position [2099, 0]
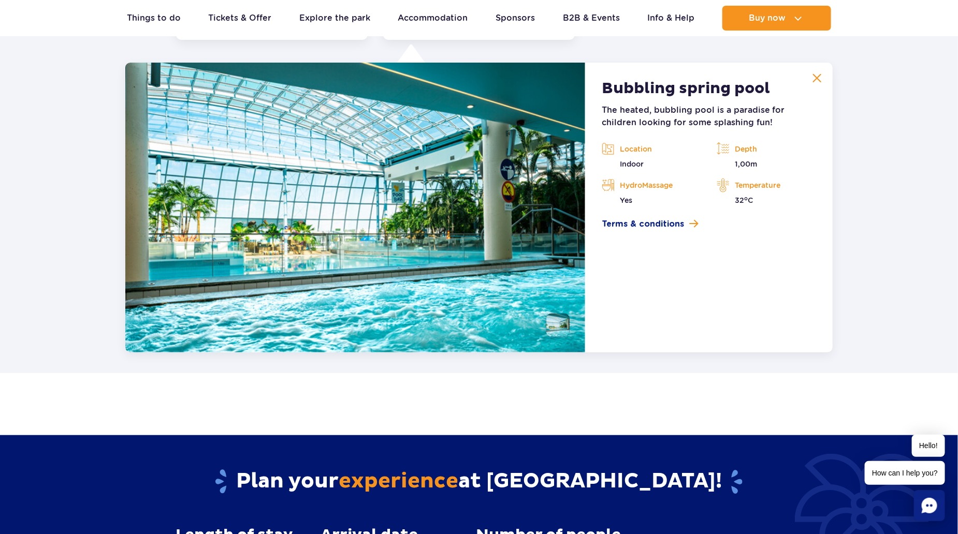
click at [809, 72] on button at bounding box center [817, 78] width 21 height 21
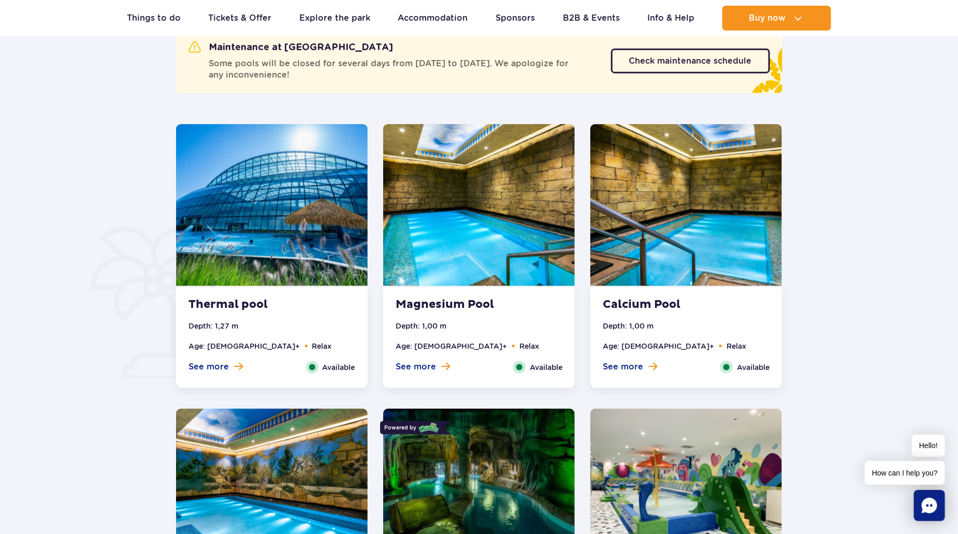
scroll to position [598, 0]
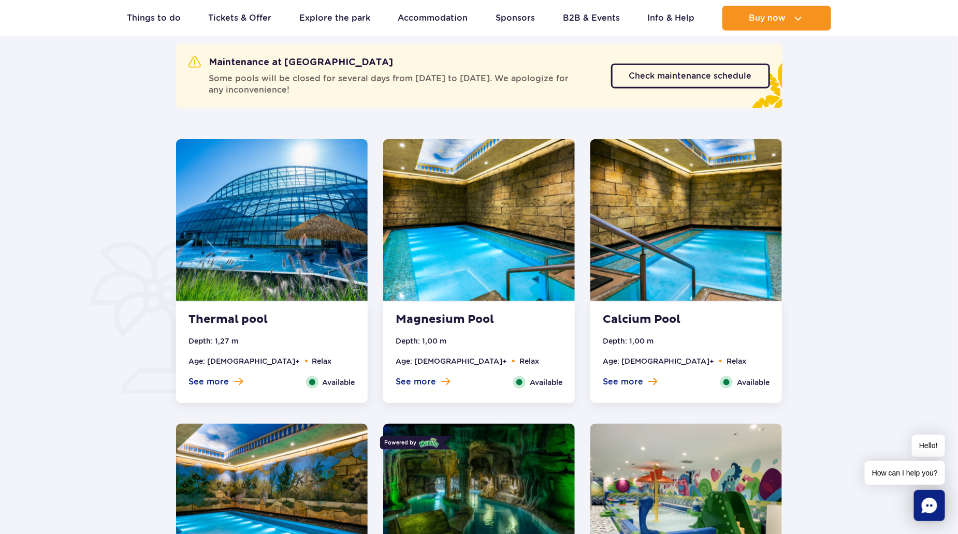
click at [306, 248] on img at bounding box center [272, 220] width 192 height 162
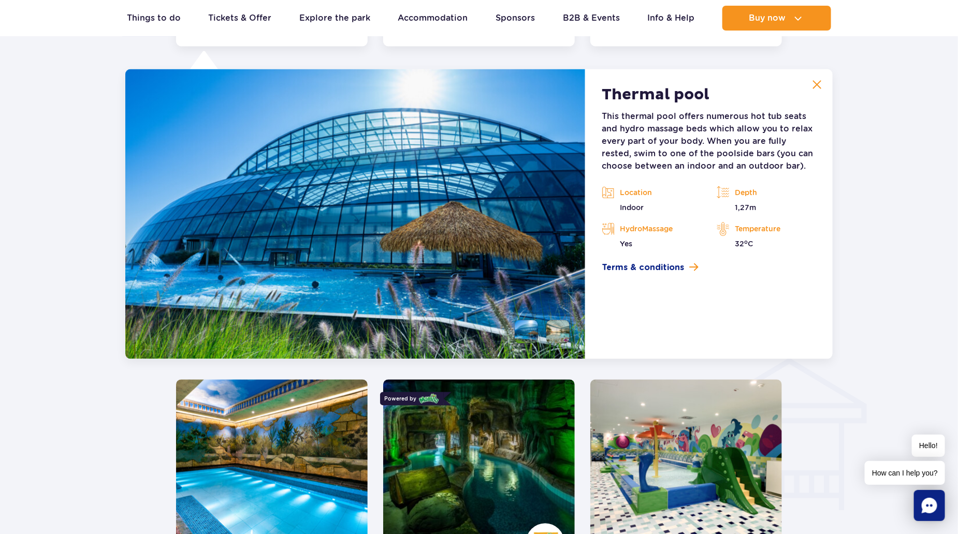
scroll to position [962, 0]
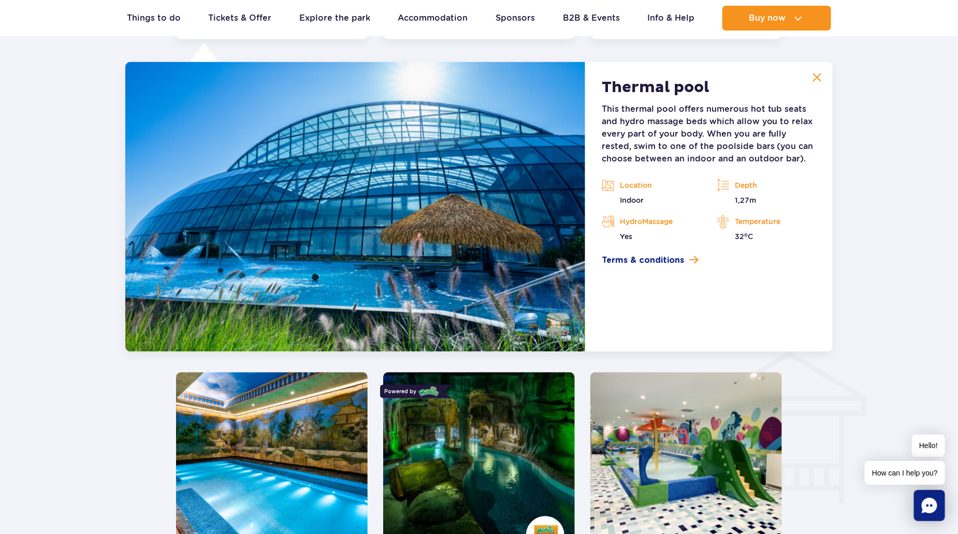
click at [664, 110] on p "This thermal pool offers numerous hot tub seats and hydro massage beds which al…" at bounding box center [709, 135] width 214 height 62
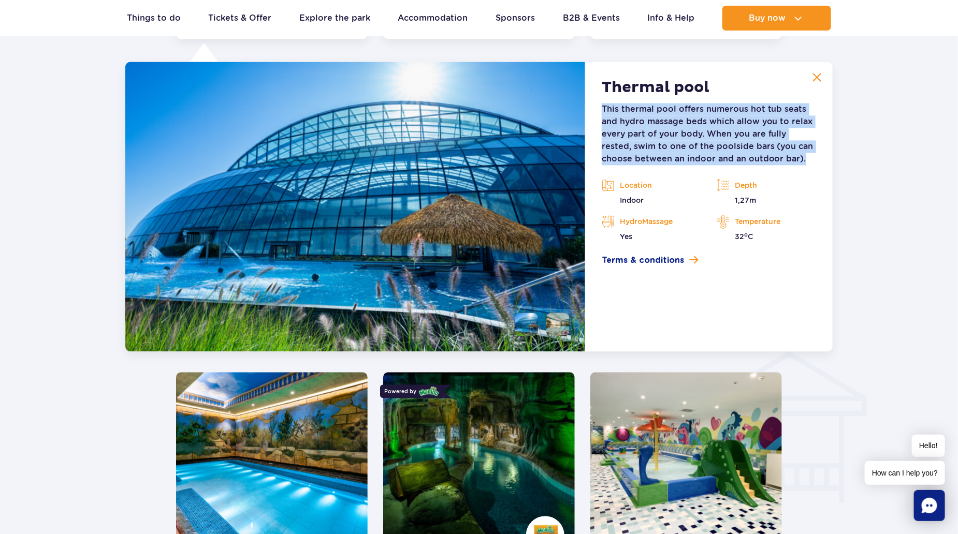
click at [664, 110] on p "This thermal pool offers numerous hot tub seats and hydro massage beds which al…" at bounding box center [709, 135] width 214 height 62
click at [821, 75] on img at bounding box center [816, 77] width 9 height 9
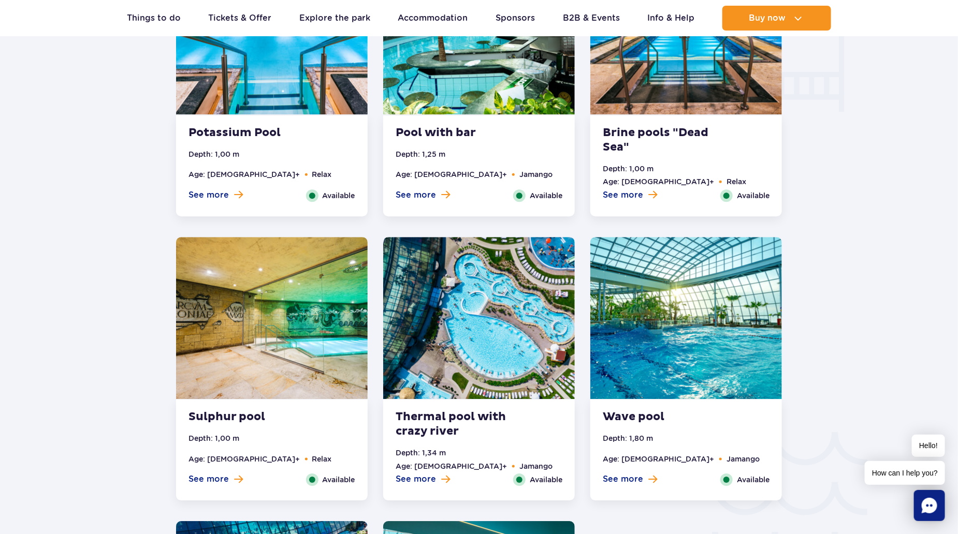
scroll to position [1479, 0]
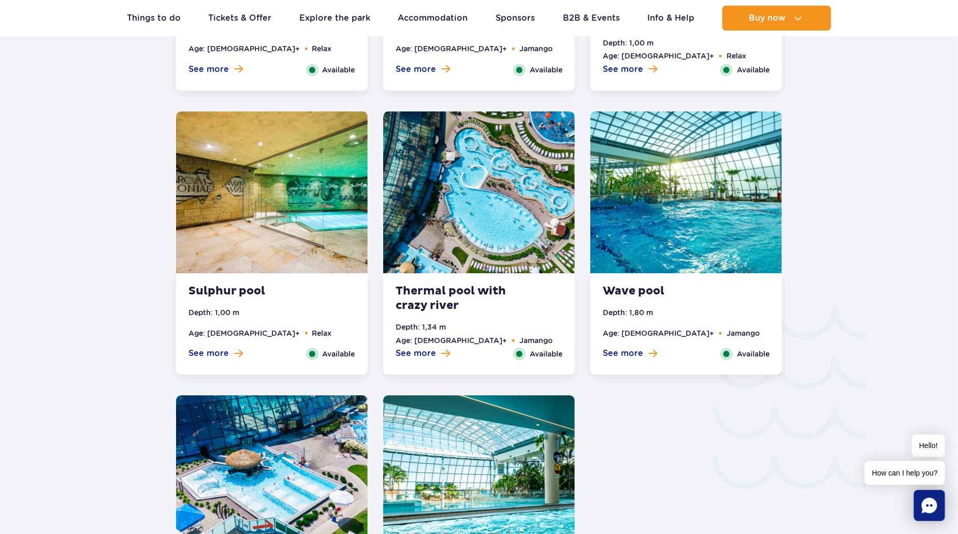
click at [242, 290] on strong "Sulphur pool" at bounding box center [250, 291] width 125 height 14
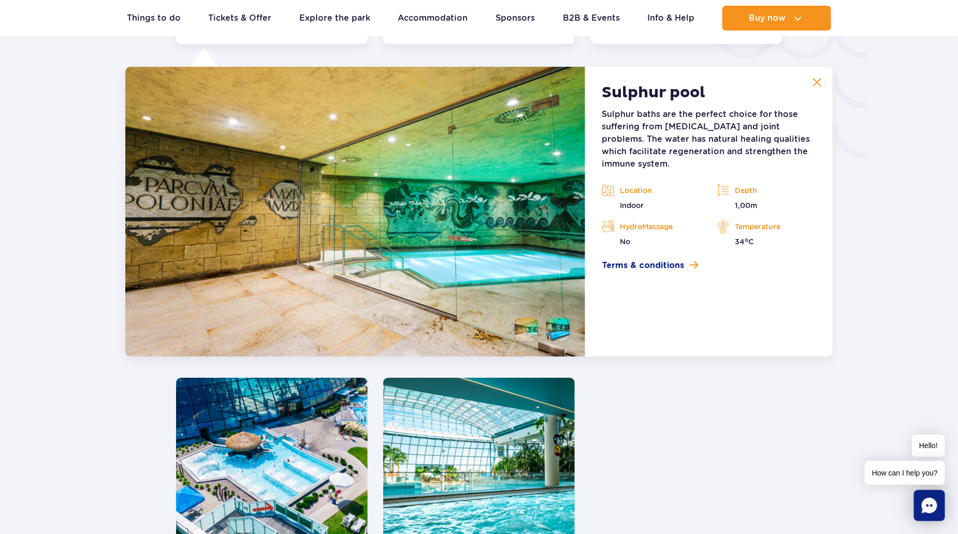
scroll to position [1814, 0]
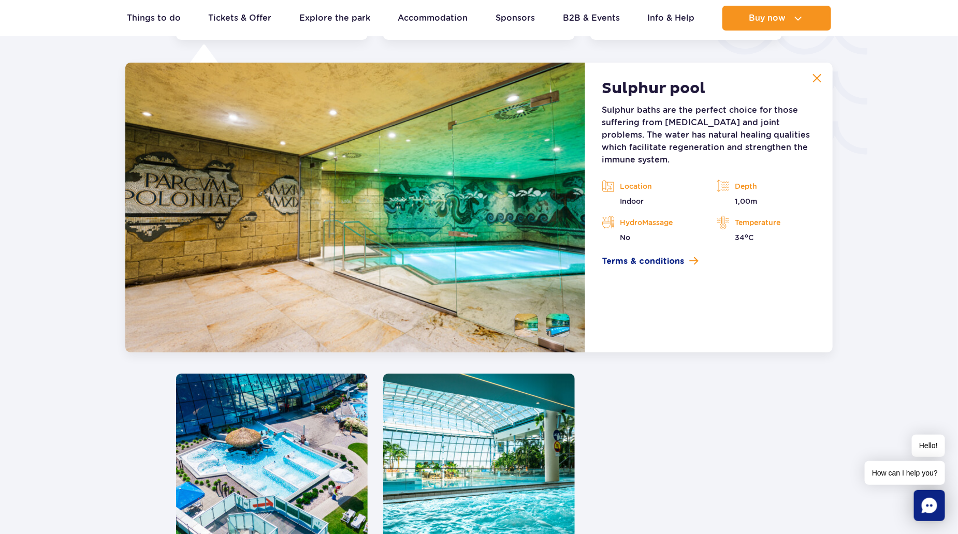
click at [815, 75] on img at bounding box center [816, 78] width 9 height 9
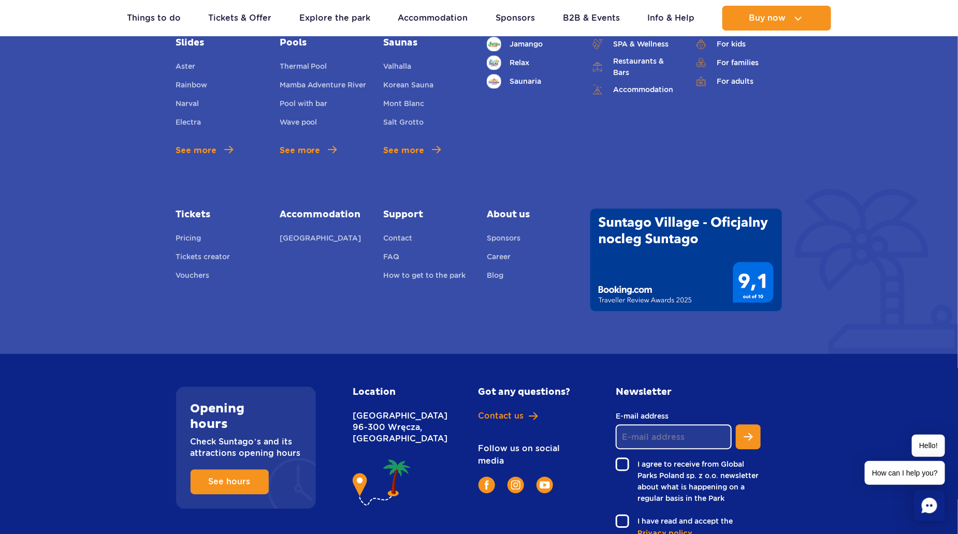
scroll to position [3036, 0]
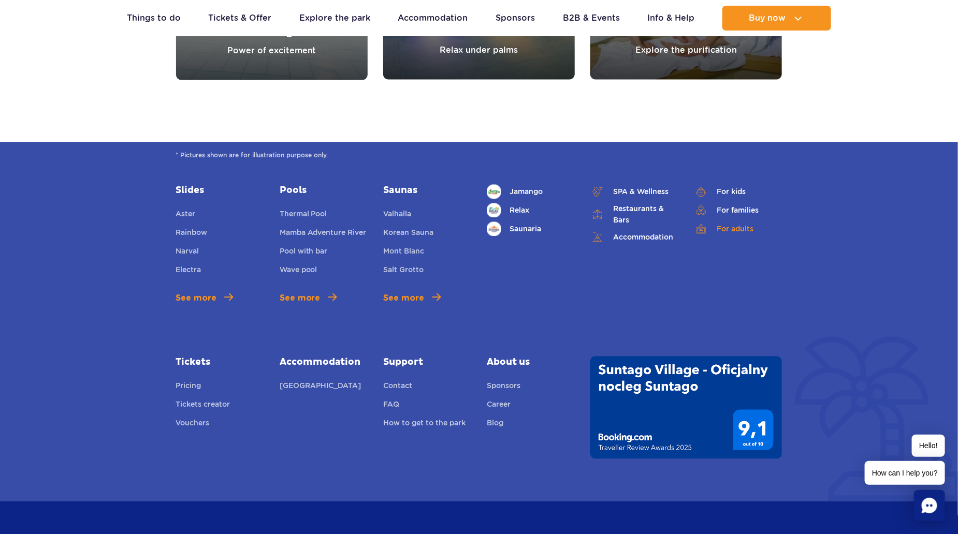
click at [729, 231] on link "For adults" at bounding box center [738, 229] width 88 height 14
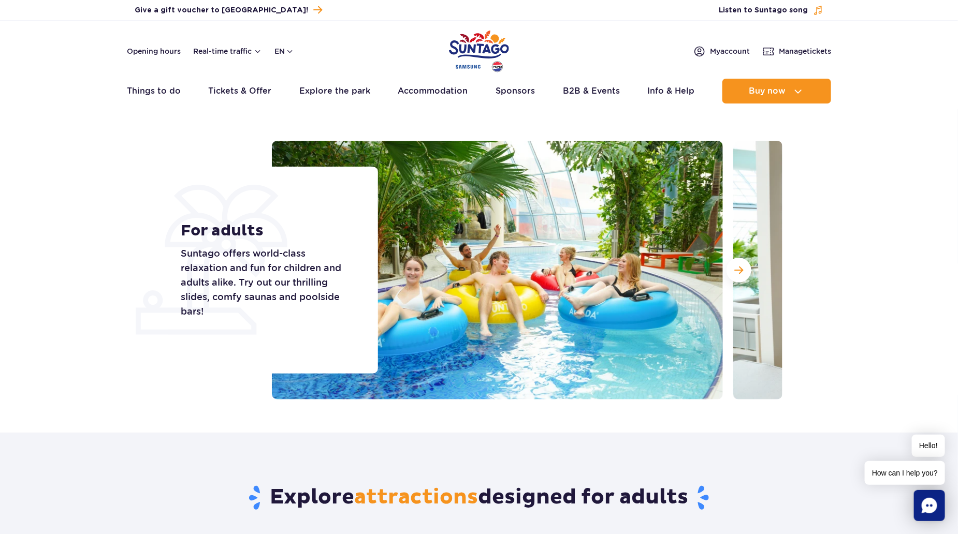
click at [256, 283] on p "Suntago offers world-class relaxation and fun for children and adults alike. Tr…" at bounding box center [267, 282] width 173 height 72
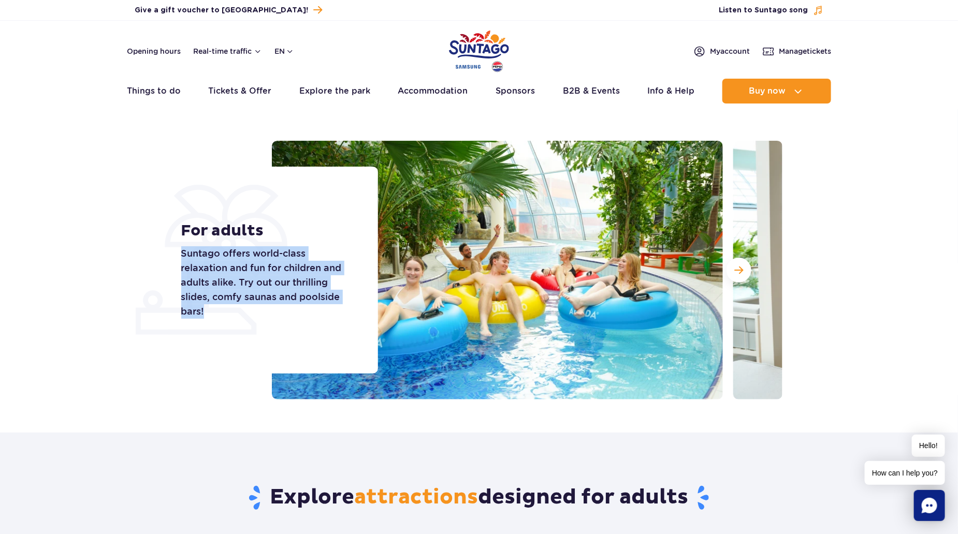
click at [256, 283] on p "Suntago offers world-class relaxation and fun for children and adults alike. Tr…" at bounding box center [267, 282] width 173 height 72
click at [69, 363] on section "For adults [GEOGRAPHIC_DATA] offers world-class relaxation and fun for children…" at bounding box center [479, 270] width 958 height 259
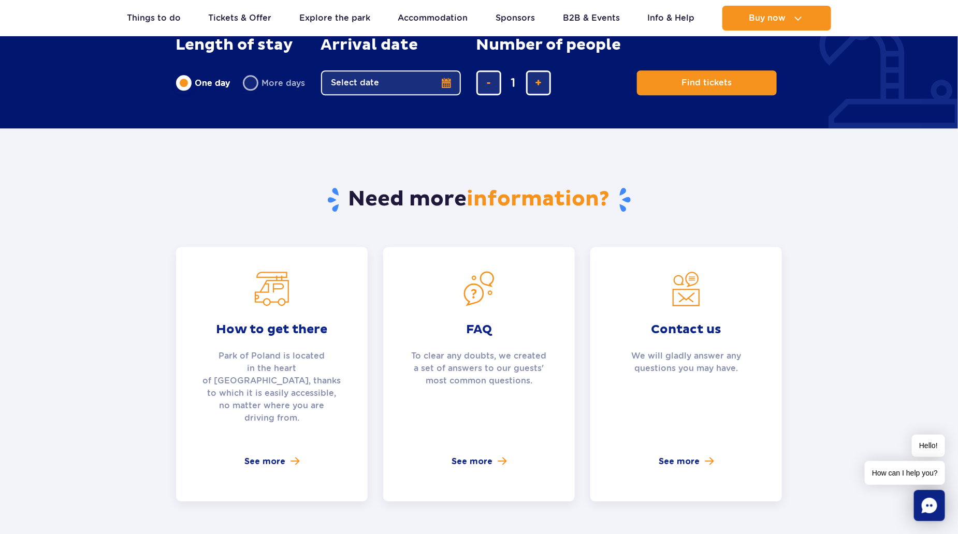
scroll to position [1398, 0]
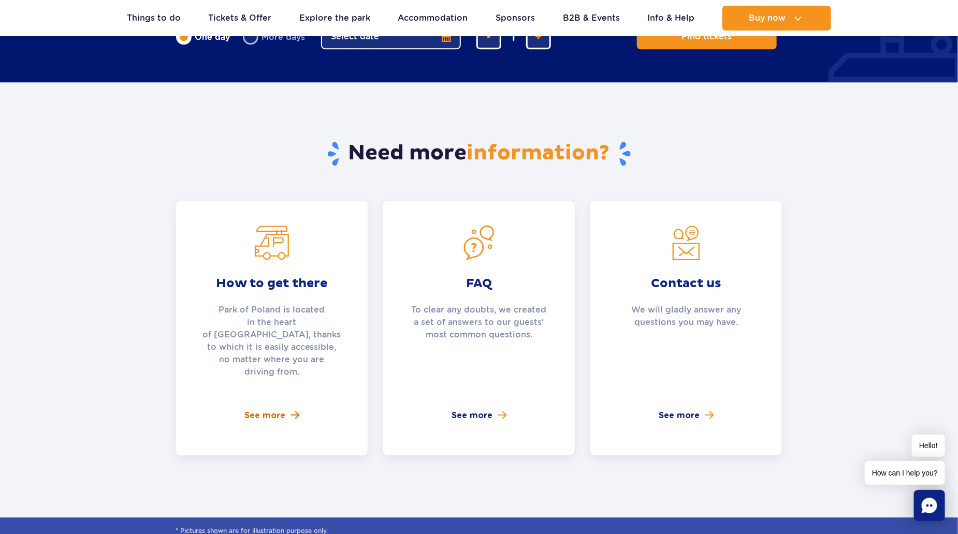
click at [285, 409] on link "See more" at bounding box center [271, 415] width 55 height 12
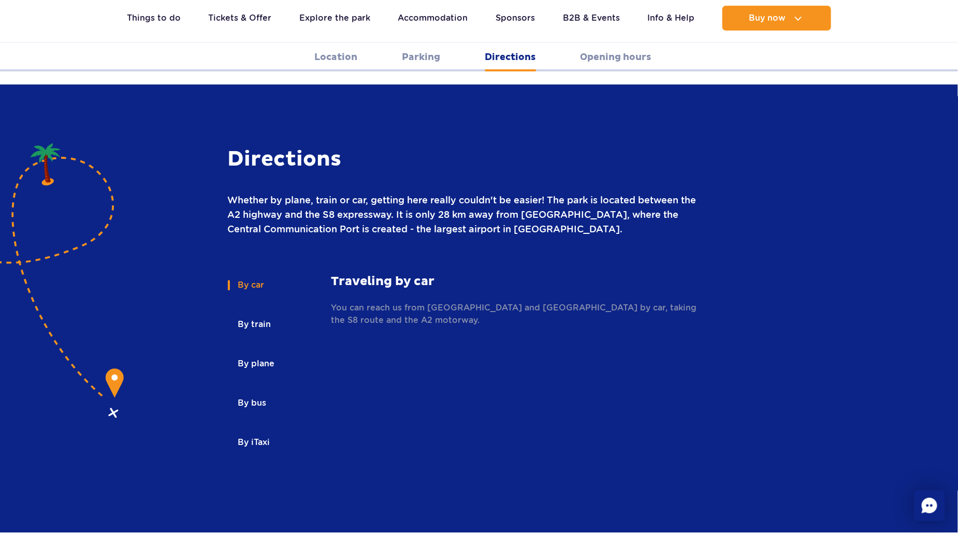
click at [257, 313] on button "By train" at bounding box center [254, 324] width 52 height 23
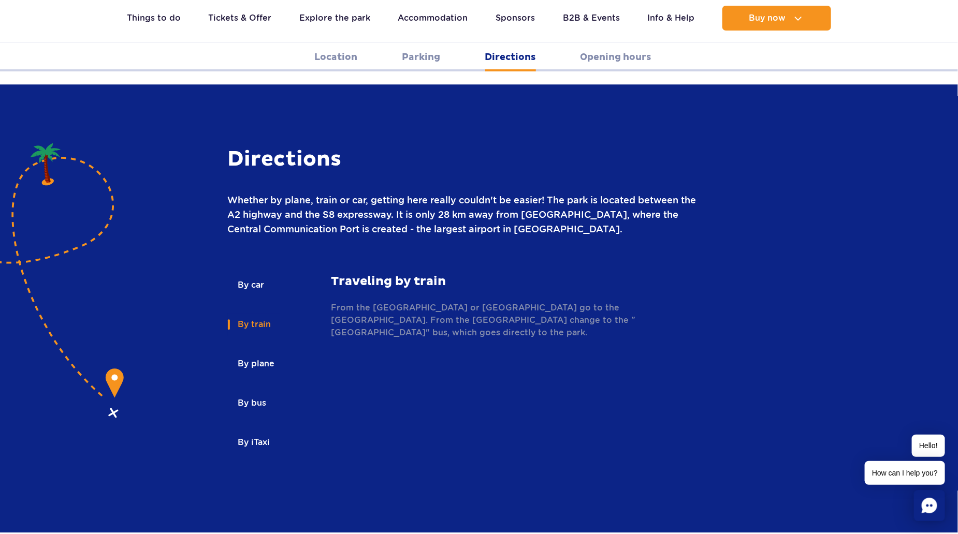
click at [354, 302] on p "From the [GEOGRAPHIC_DATA] or [GEOGRAPHIC_DATA] go to the [GEOGRAPHIC_DATA]. Fr…" at bounding box center [517, 320] width 373 height 37
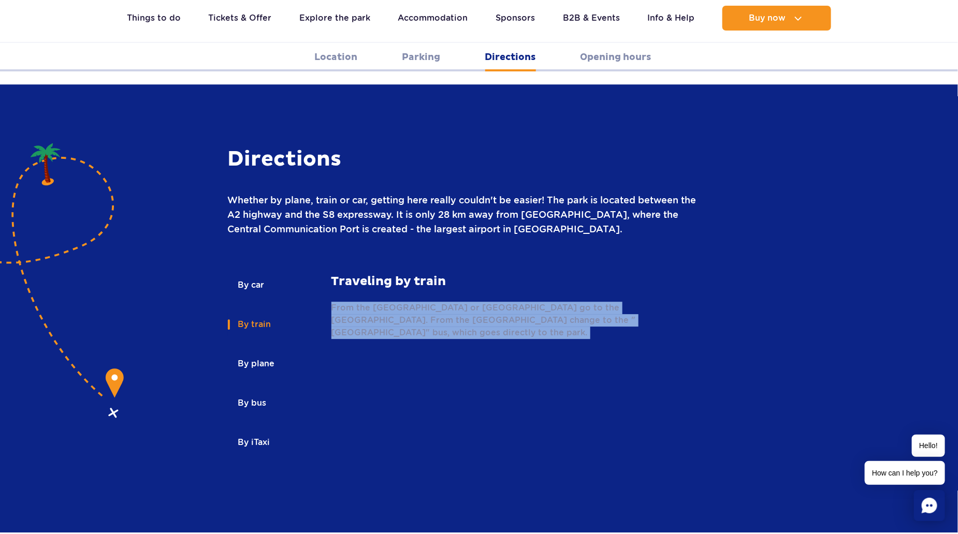
click at [354, 302] on p "From the [GEOGRAPHIC_DATA] or [GEOGRAPHIC_DATA] go to the [GEOGRAPHIC_DATA]. Fr…" at bounding box center [517, 320] width 373 height 37
click at [332, 302] on p "From the [GEOGRAPHIC_DATA] or [GEOGRAPHIC_DATA] go to the [GEOGRAPHIC_DATA]. Fr…" at bounding box center [517, 320] width 373 height 37
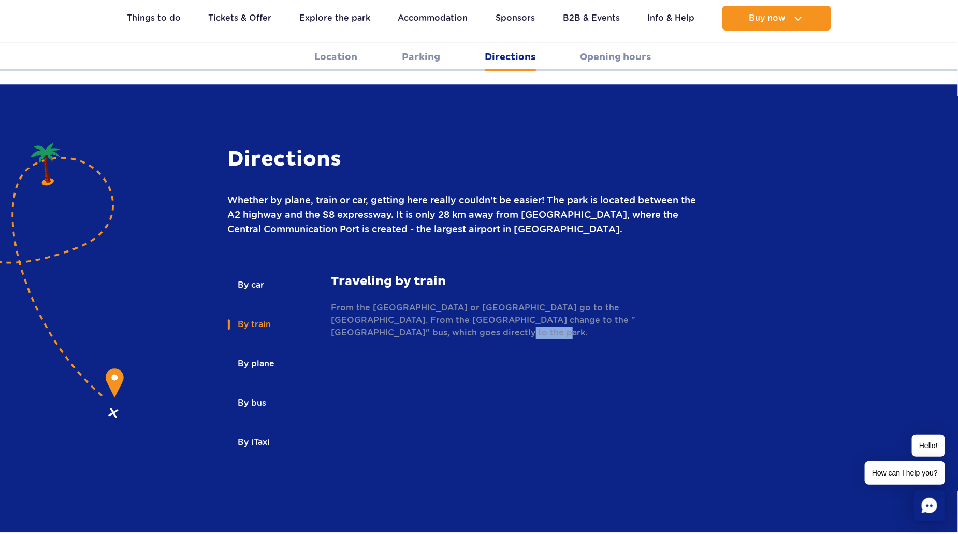
click at [332, 302] on p "From the [GEOGRAPHIC_DATA] or [GEOGRAPHIC_DATA] go to the [GEOGRAPHIC_DATA]. Fr…" at bounding box center [517, 320] width 373 height 37
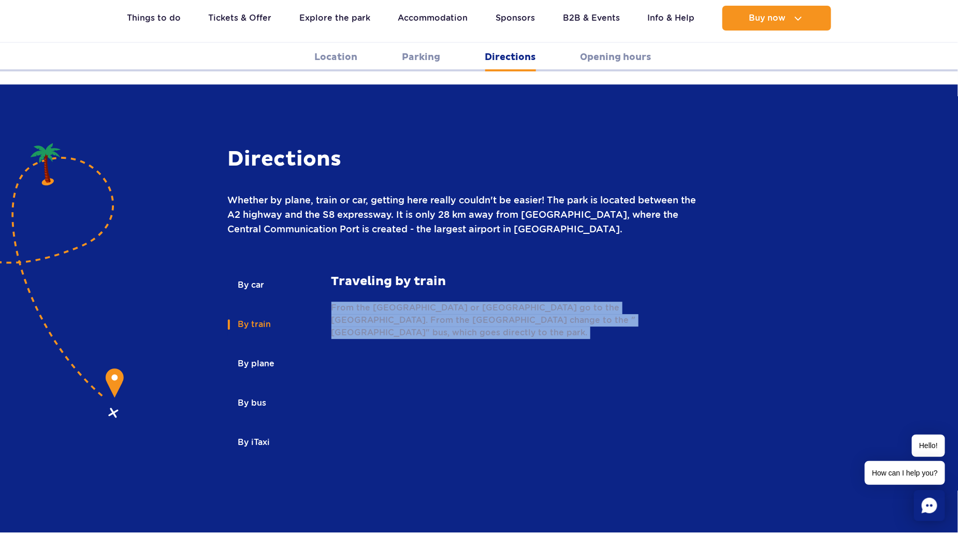
click at [332, 302] on p "From the [GEOGRAPHIC_DATA] or [GEOGRAPHIC_DATA] go to the [GEOGRAPHIC_DATA]. Fr…" at bounding box center [517, 320] width 373 height 37
click at [374, 302] on p "From the [GEOGRAPHIC_DATA] or [GEOGRAPHIC_DATA] go to the [GEOGRAPHIC_DATA]. Fr…" at bounding box center [517, 320] width 373 height 37
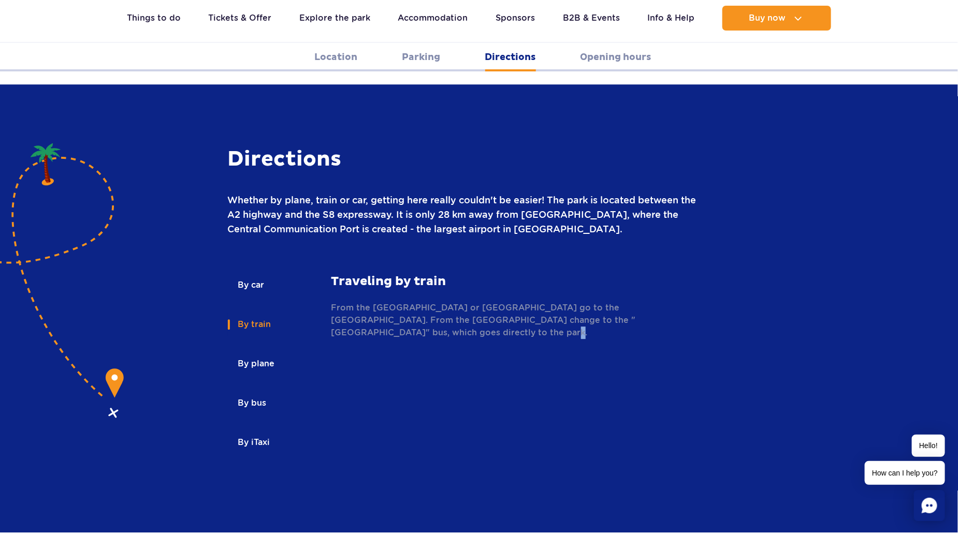
click at [374, 302] on p "From the [GEOGRAPHIC_DATA] or [GEOGRAPHIC_DATA] go to the [GEOGRAPHIC_DATA]. Fr…" at bounding box center [517, 320] width 373 height 37
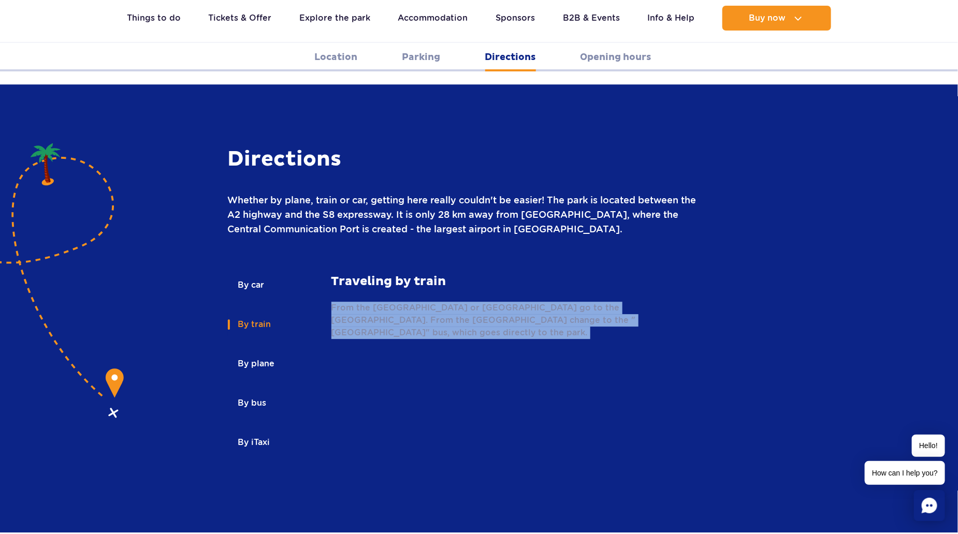
click at [374, 302] on p "From the [GEOGRAPHIC_DATA] or [GEOGRAPHIC_DATA] go to the [GEOGRAPHIC_DATA]. Fr…" at bounding box center [517, 320] width 373 height 37
click at [356, 302] on p "From the [GEOGRAPHIC_DATA] or [GEOGRAPHIC_DATA] go to the [GEOGRAPHIC_DATA]. Fr…" at bounding box center [517, 320] width 373 height 37
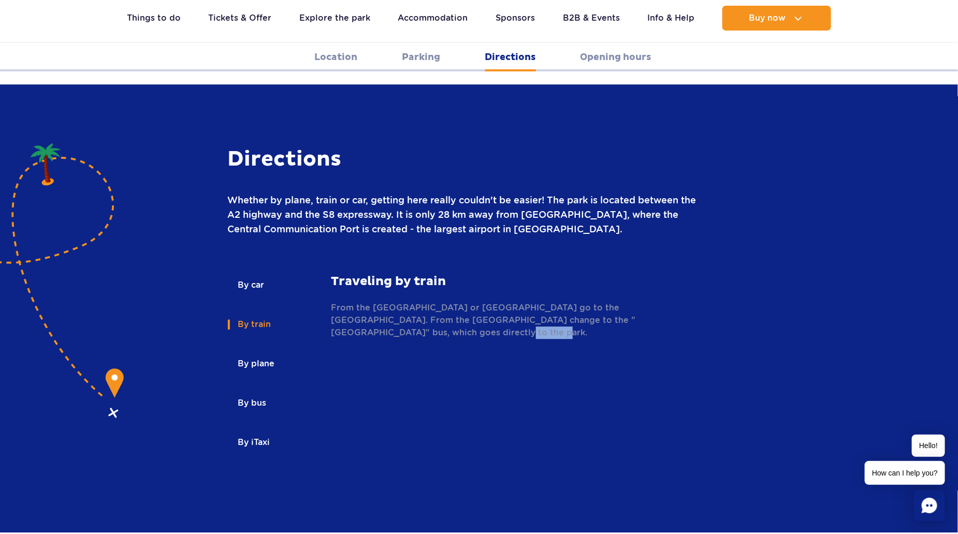
click at [356, 302] on p "From the [GEOGRAPHIC_DATA] or [GEOGRAPHIC_DATA] go to the [GEOGRAPHIC_DATA]. Fr…" at bounding box center [517, 320] width 373 height 37
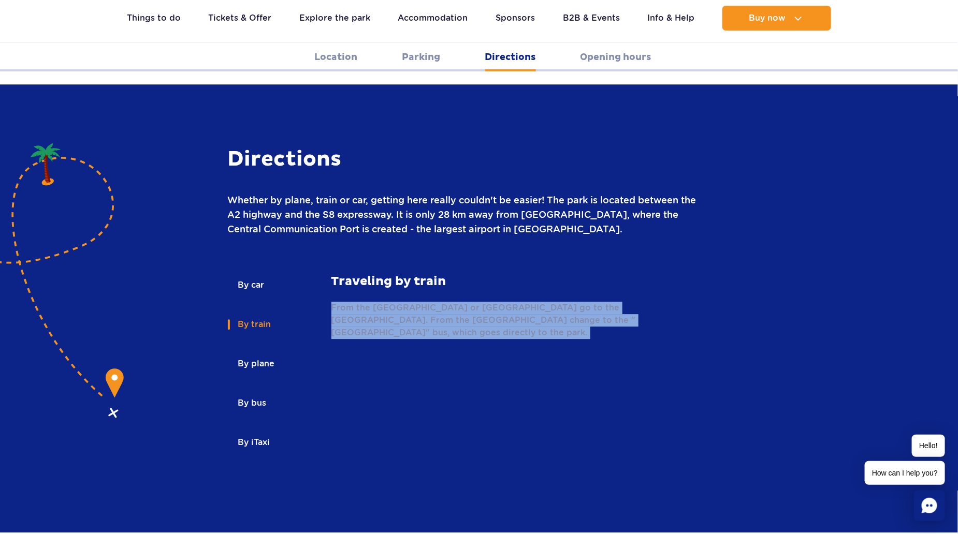
click at [356, 302] on p "From the [GEOGRAPHIC_DATA] or [GEOGRAPHIC_DATA] go to the [GEOGRAPHIC_DATA]. Fr…" at bounding box center [517, 320] width 373 height 37
click at [350, 302] on p "From the [GEOGRAPHIC_DATA] or [GEOGRAPHIC_DATA] go to the [GEOGRAPHIC_DATA]. Fr…" at bounding box center [517, 320] width 373 height 37
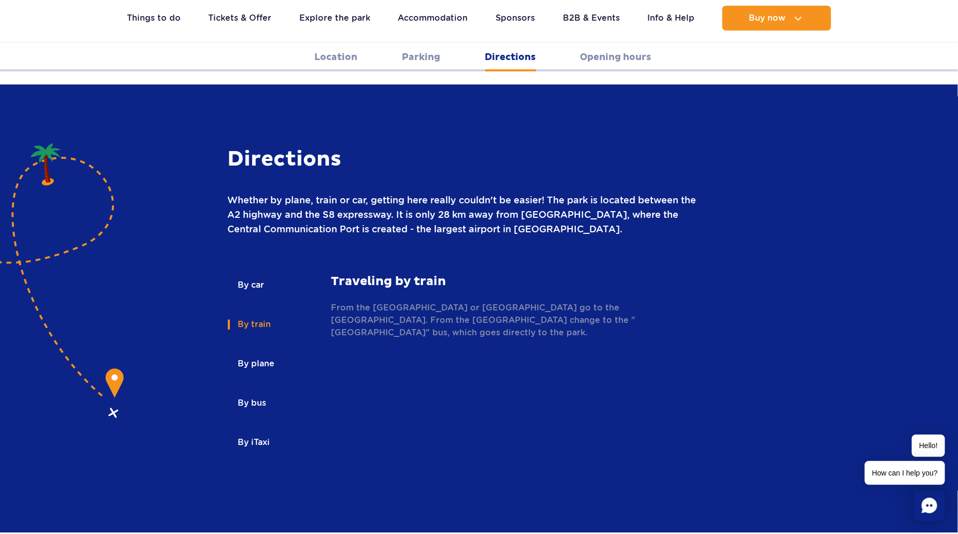
click at [356, 302] on p "From the [GEOGRAPHIC_DATA] or [GEOGRAPHIC_DATA] go to the [GEOGRAPHIC_DATA]. Fr…" at bounding box center [517, 320] width 373 height 37
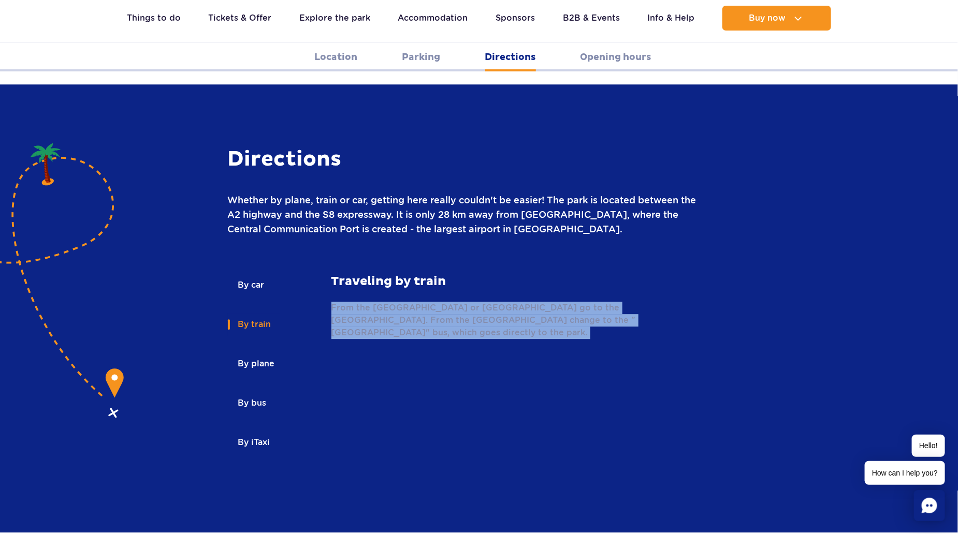
click at [356, 302] on p "From the [GEOGRAPHIC_DATA] or [GEOGRAPHIC_DATA] go to the [GEOGRAPHIC_DATA]. Fr…" at bounding box center [517, 320] width 373 height 37
click at [247, 313] on button "By train" at bounding box center [254, 324] width 52 height 23
click at [262, 392] on button "By bus" at bounding box center [252, 403] width 48 height 23
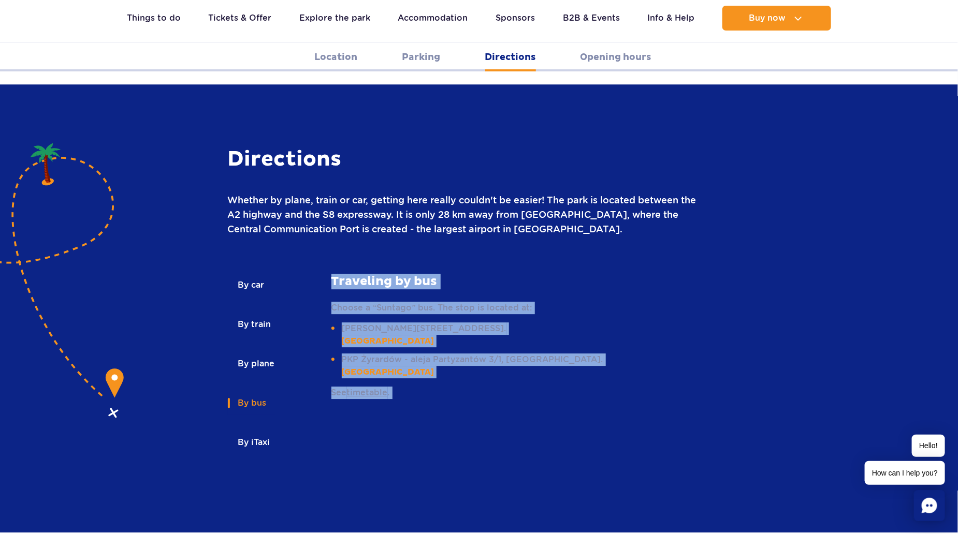
click at [339, 302] on p "Choose a “Suntago” bus. The stop is located at:" at bounding box center [467, 308] width 272 height 12
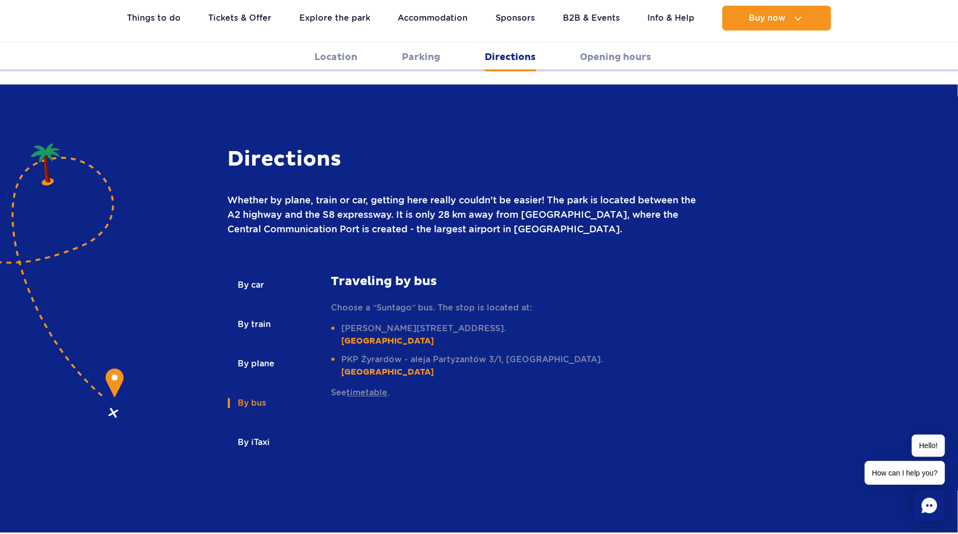
click at [253, 313] on button "By train" at bounding box center [254, 324] width 52 height 23
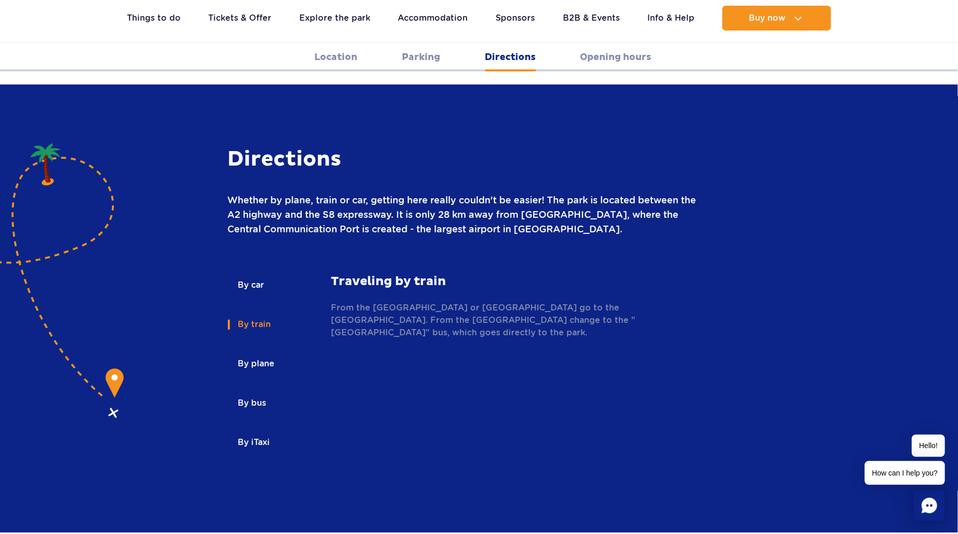
click at [392, 302] on p "From the Warszawa Centralna or Warszawa Śródmieście railway station go to the Ż…" at bounding box center [517, 320] width 373 height 37
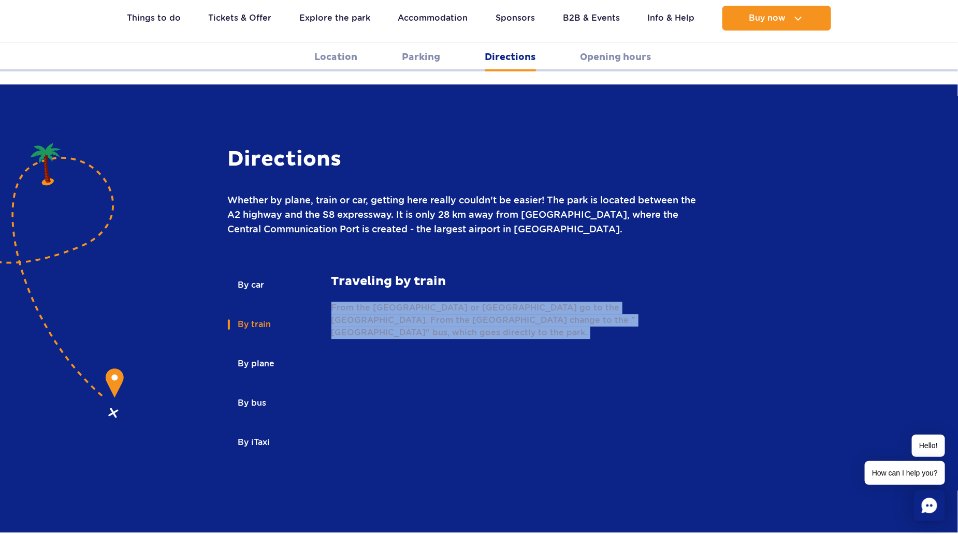
click at [392, 302] on p "From the Warszawa Centralna or Warszawa Śródmieście railway station go to the Ż…" at bounding box center [517, 320] width 373 height 37
click at [343, 302] on p "From the Warszawa Centralna or Warszawa Śródmieście railway station go to the Ż…" at bounding box center [517, 320] width 373 height 37
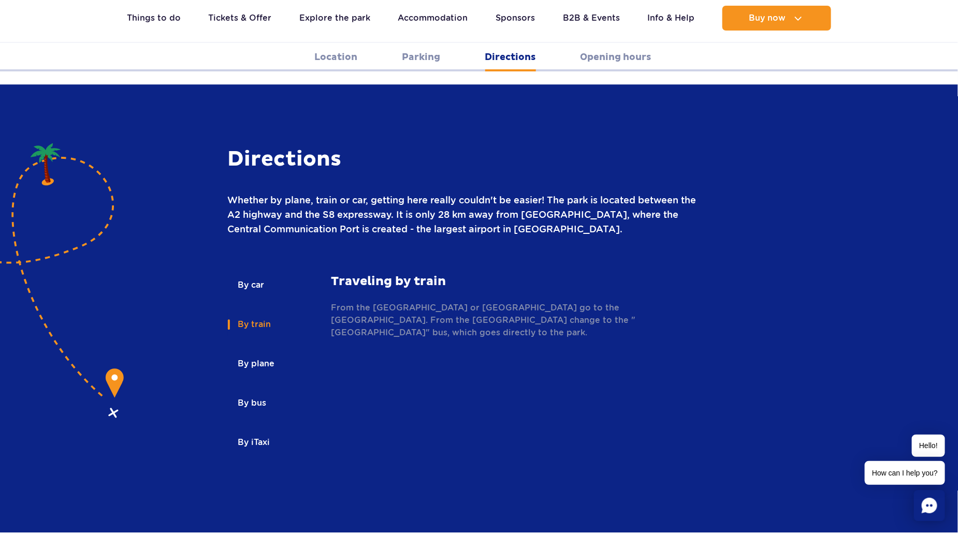
click at [348, 302] on p "From the Warszawa Centralna or Warszawa Śródmieście railway station go to the Ż…" at bounding box center [517, 320] width 373 height 37
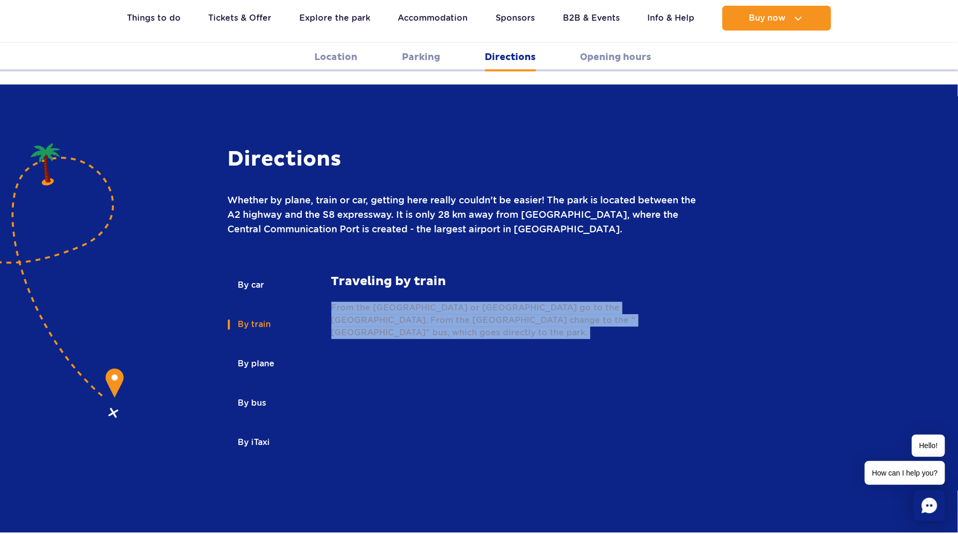
click at [348, 302] on p "From the Warszawa Centralna or Warszawa Śródmieście railway station go to the Ż…" at bounding box center [517, 320] width 373 height 37
click at [345, 302] on p "From the Warszawa Centralna or Warszawa Śródmieście railway station go to the Ż…" at bounding box center [517, 320] width 373 height 37
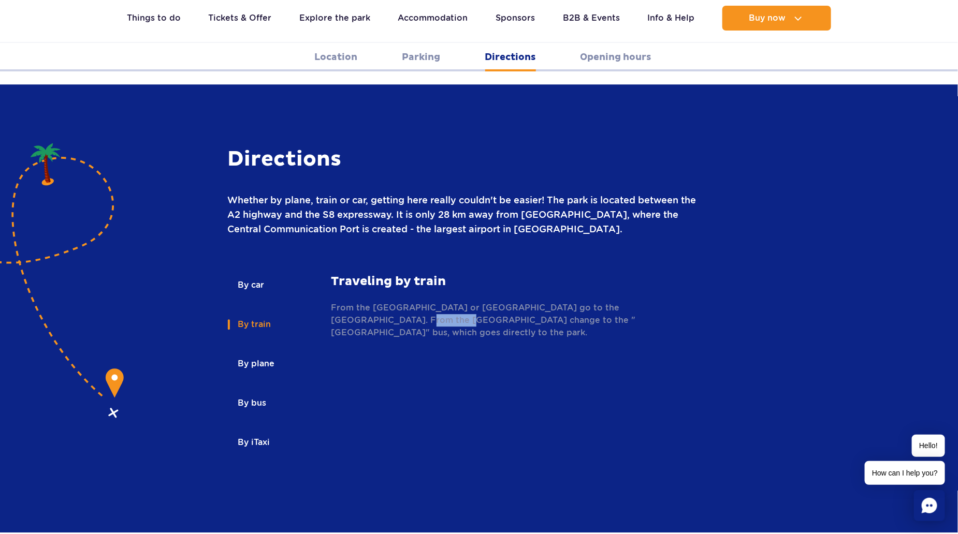
click at [345, 302] on p "From the Warszawa Centralna or Warszawa Śródmieście railway station go to the Ż…" at bounding box center [517, 320] width 373 height 37
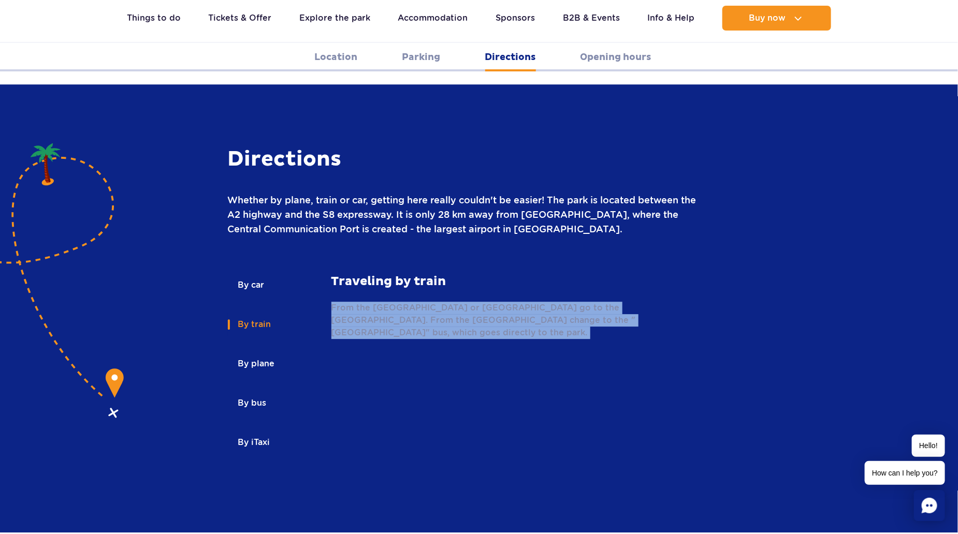
click at [345, 302] on p "From the Warszawa Centralna or Warszawa Śródmieście railway station go to the Ż…" at bounding box center [517, 320] width 373 height 37
click at [357, 302] on p "From the Warszawa Centralna or Warszawa Śródmieście railway station go to the Ż…" at bounding box center [517, 320] width 373 height 37
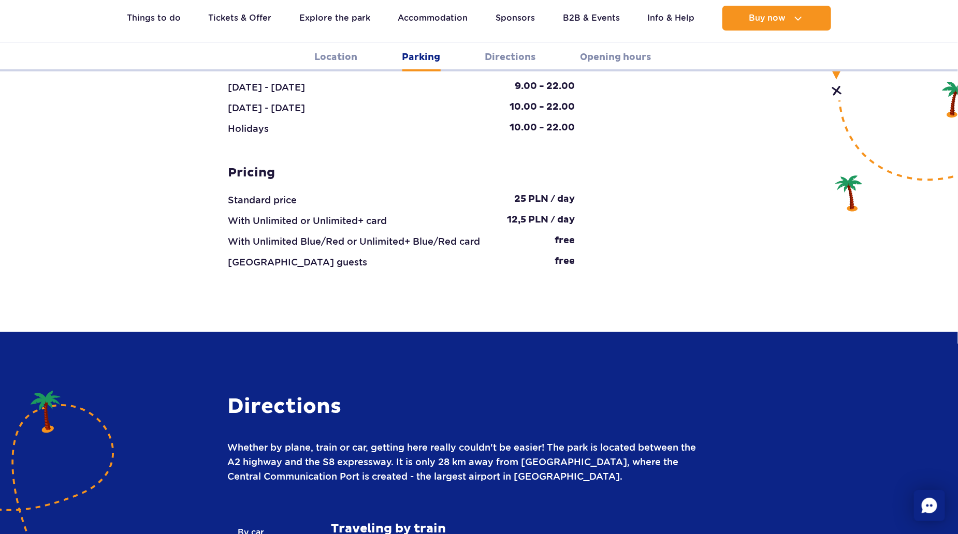
scroll to position [1299, 0]
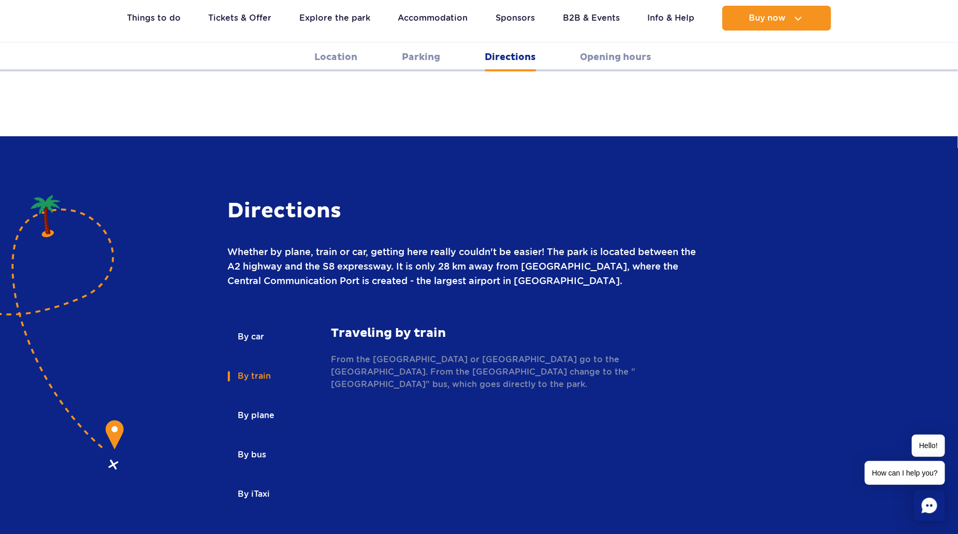
click at [376, 326] on div "Traveling by train From the Warszawa Centralna or Warszawa Śródmieście railway …" at bounding box center [517, 358] width 373 height 65
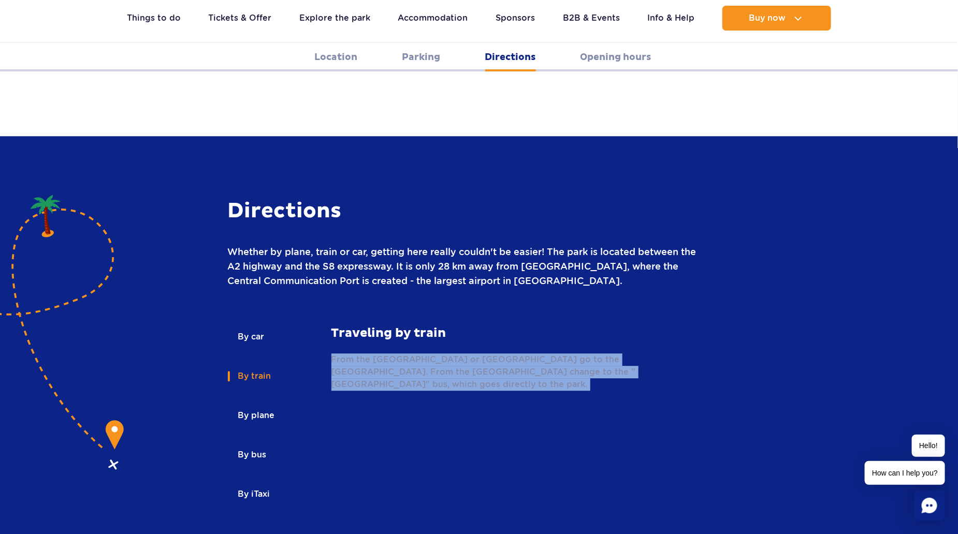
click at [376, 326] on div "Traveling by train From the Warszawa Centralna or Warszawa Śródmieście railway …" at bounding box center [517, 358] width 373 height 65
click at [357, 354] on p "From the Warszawa Centralna or Warszawa Śródmieście railway station go to the Ż…" at bounding box center [517, 372] width 373 height 37
click at [378, 354] on p "From the Warszawa Centralna or Warszawa Śródmieście railway station go to the Ż…" at bounding box center [517, 372] width 373 height 37
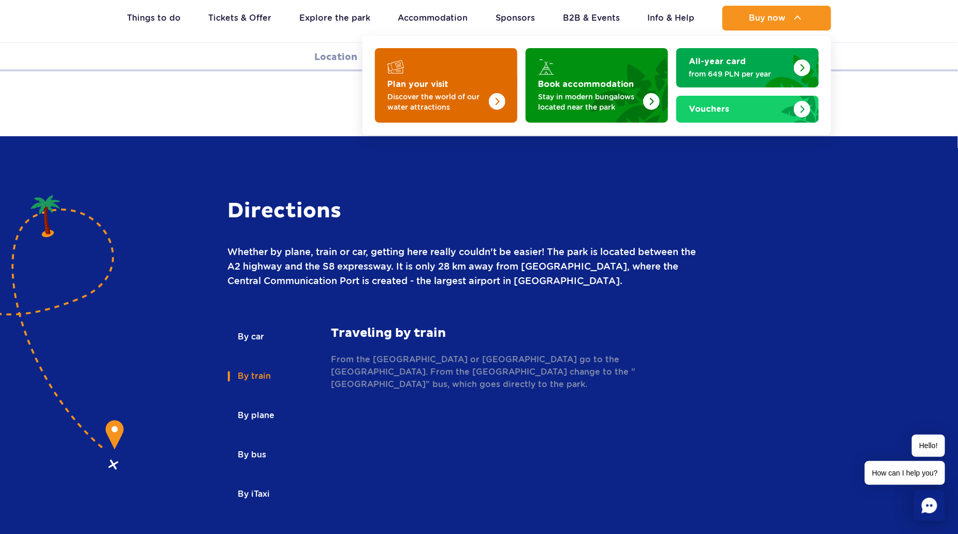
click at [458, 79] on img "Plan your visit" at bounding box center [476, 82] width 82 height 81
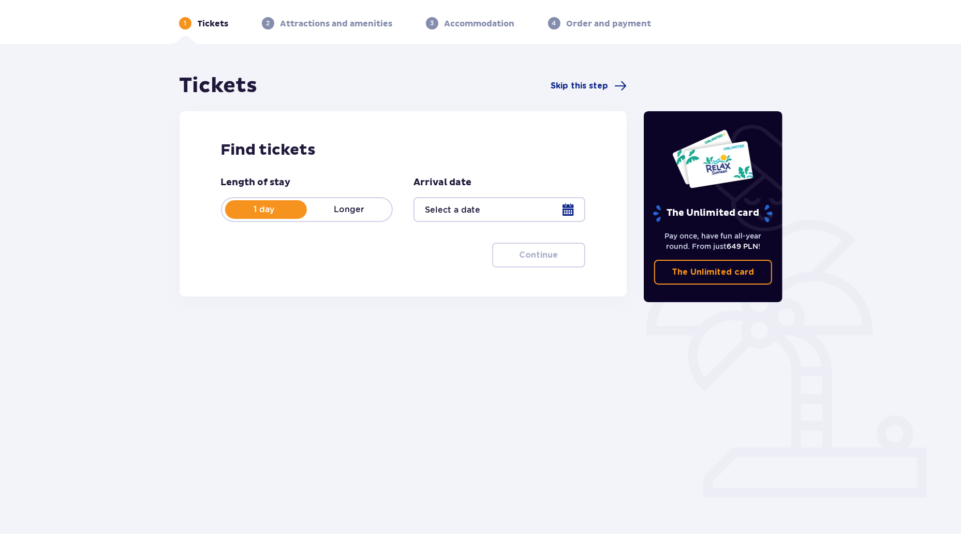
click at [334, 204] on p "Longer" at bounding box center [349, 209] width 85 height 11
click at [268, 219] on div "1 day Longer" at bounding box center [307, 209] width 172 height 25
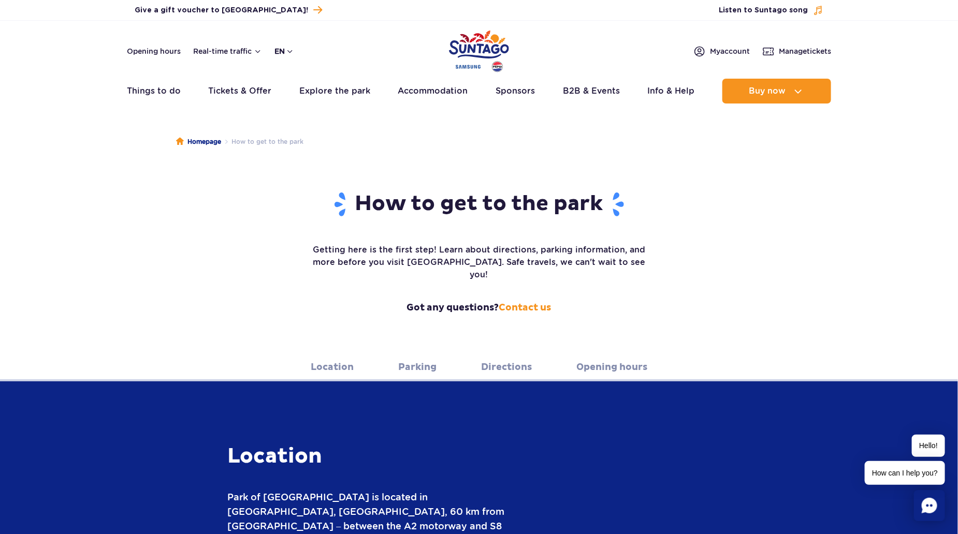
click at [291, 52] on button "en" at bounding box center [284, 51] width 20 height 10
click at [298, 72] on span "PL" at bounding box center [299, 76] width 9 height 10
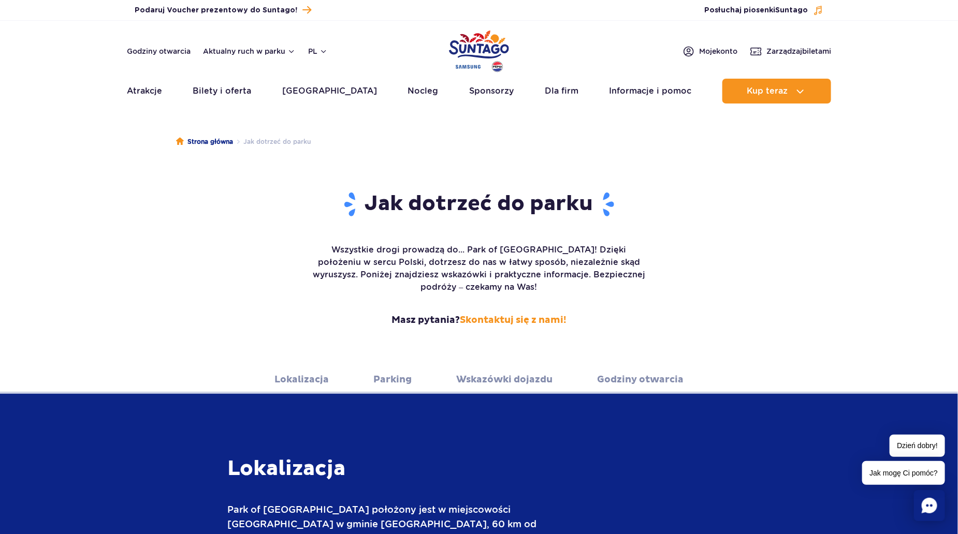
click at [593, 92] on ul "Aktualny ruch w parku Atrakcje Zjeżdżalnie Aster Rainbow [GEOGRAPHIC_DATA] Więc…" at bounding box center [479, 91] width 704 height 25
click at [627, 94] on link "Informacje i pomoc" at bounding box center [650, 91] width 82 height 25
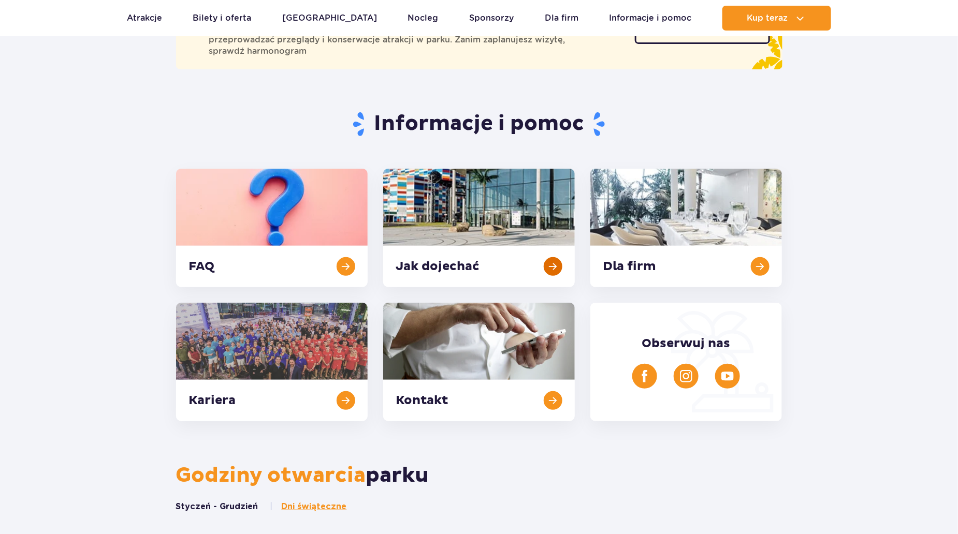
scroll to position [155, 0]
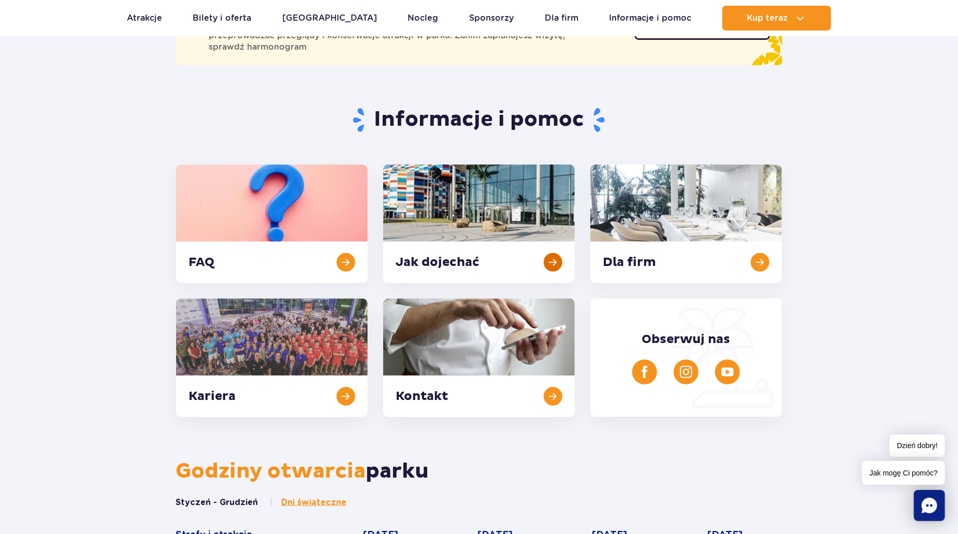
click at [497, 219] on link at bounding box center [479, 224] width 192 height 119
click at [255, 230] on link at bounding box center [272, 224] width 192 height 119
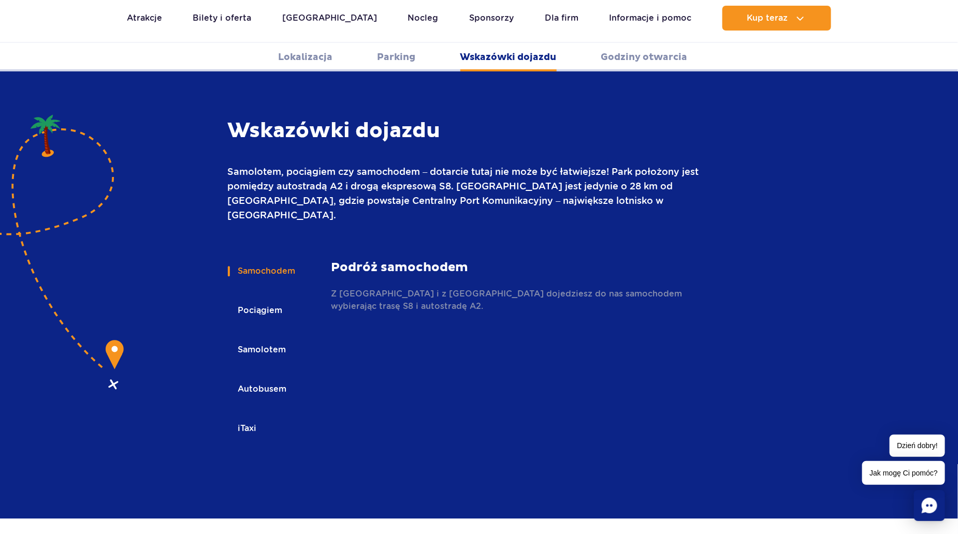
click at [238, 299] on button "Pociągiem" at bounding box center [260, 310] width 64 height 23
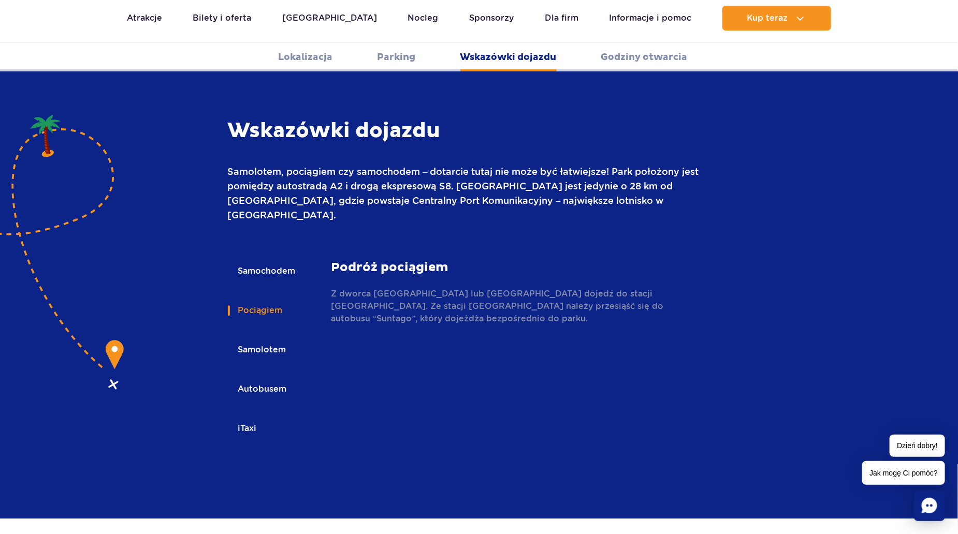
click at [314, 268] on div "Samochodem Pociągiem Samolotem Autobusem iTaxi" at bounding box center [280, 358] width 104 height 197
click at [350, 288] on p "Z dworca [GEOGRAPHIC_DATA] lub [GEOGRAPHIC_DATA] dojedź do stacji [GEOGRAPHIC_D…" at bounding box center [517, 306] width 373 height 37
click at [350, 288] on p "Z dworca Warszawa Centralna lub Warszawa Śródmieście dojedź do stacji Żyrardów.…" at bounding box center [517, 306] width 373 height 37
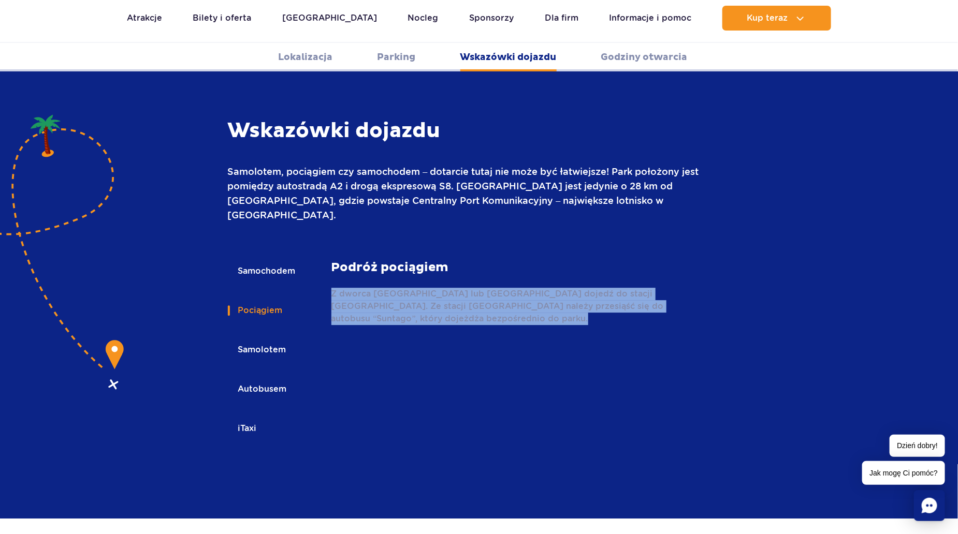
click at [350, 288] on p "Z dworca Warszawa Centralna lub Warszawa Śródmieście dojedź do stacji Żyrardów.…" at bounding box center [517, 306] width 373 height 37
click at [345, 288] on p "Z dworca Warszawa Centralna lub Warszawa Śródmieście dojedź do stacji Żyrardów.…" at bounding box center [517, 306] width 373 height 37
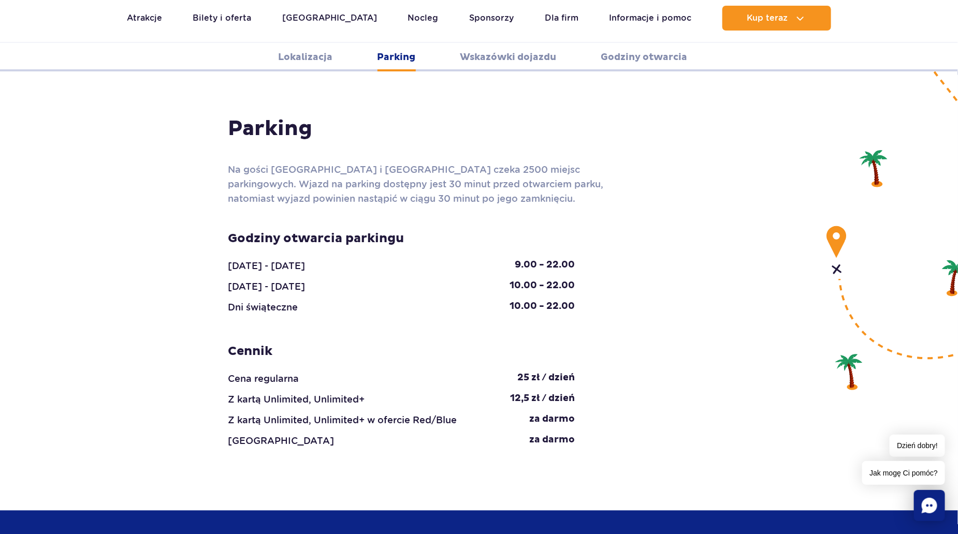
scroll to position [922, 0]
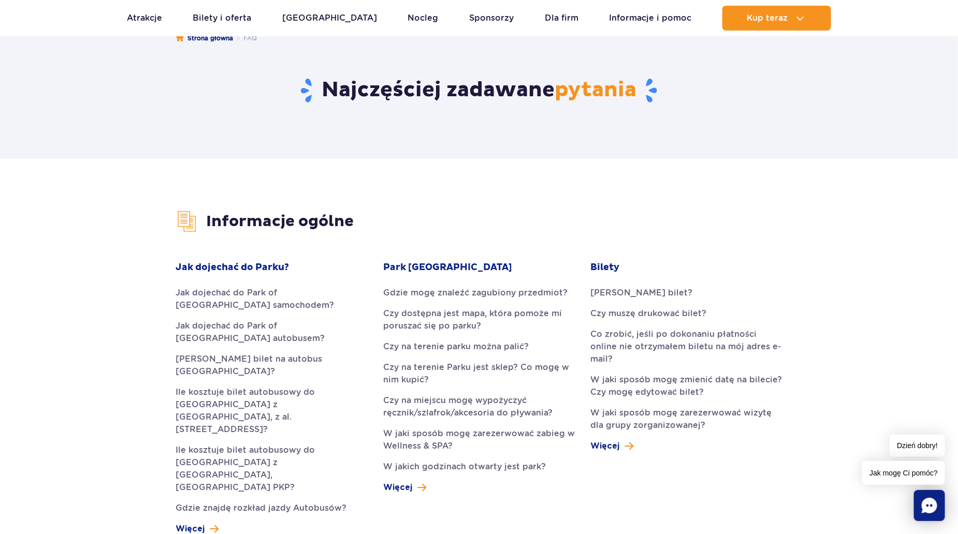
click at [414, 283] on div "Park [GEOGRAPHIC_DATA] Gdzie mogę znaleźć zagubiony przedmiot? Czy dostępna jes…" at bounding box center [479, 377] width 192 height 232
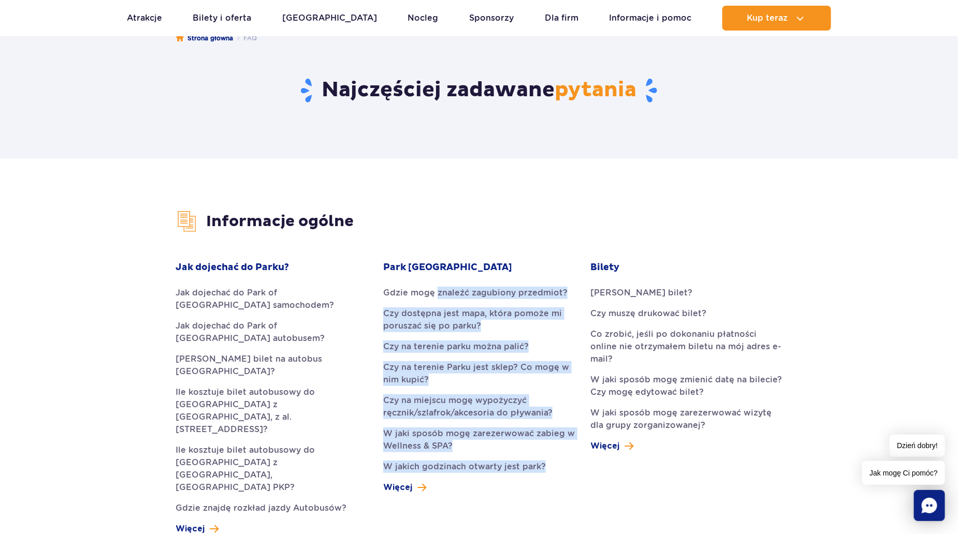
click at [414, 283] on div "Park Wodny Suntago Gdzie mogę znaleźć zagubiony przedmiot? Czy dostępna jest ma…" at bounding box center [479, 377] width 192 height 232
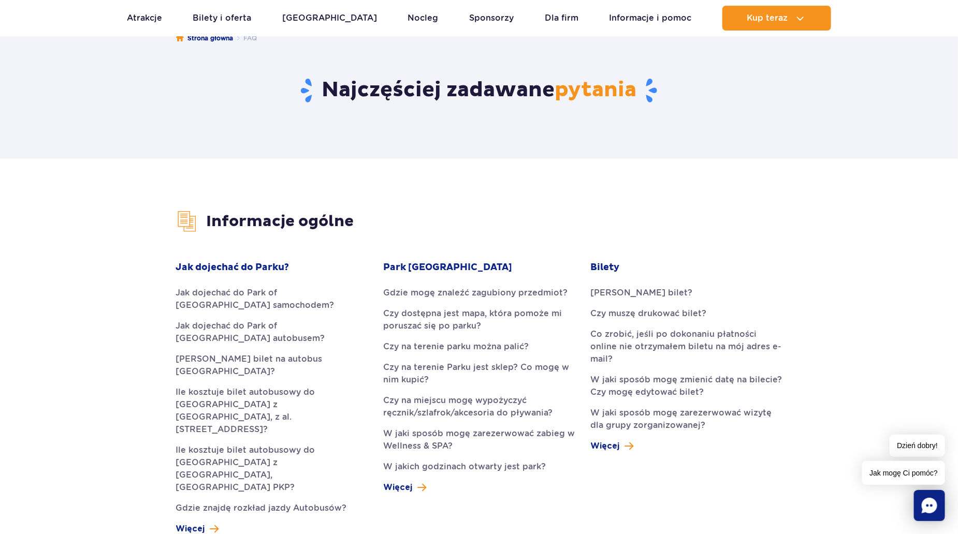
click at [388, 369] on link "Czy na terenie Parku jest sklep? Co mogę w nim kupić?" at bounding box center [479, 373] width 192 height 25
